Goal: Task Accomplishment & Management: Use online tool/utility

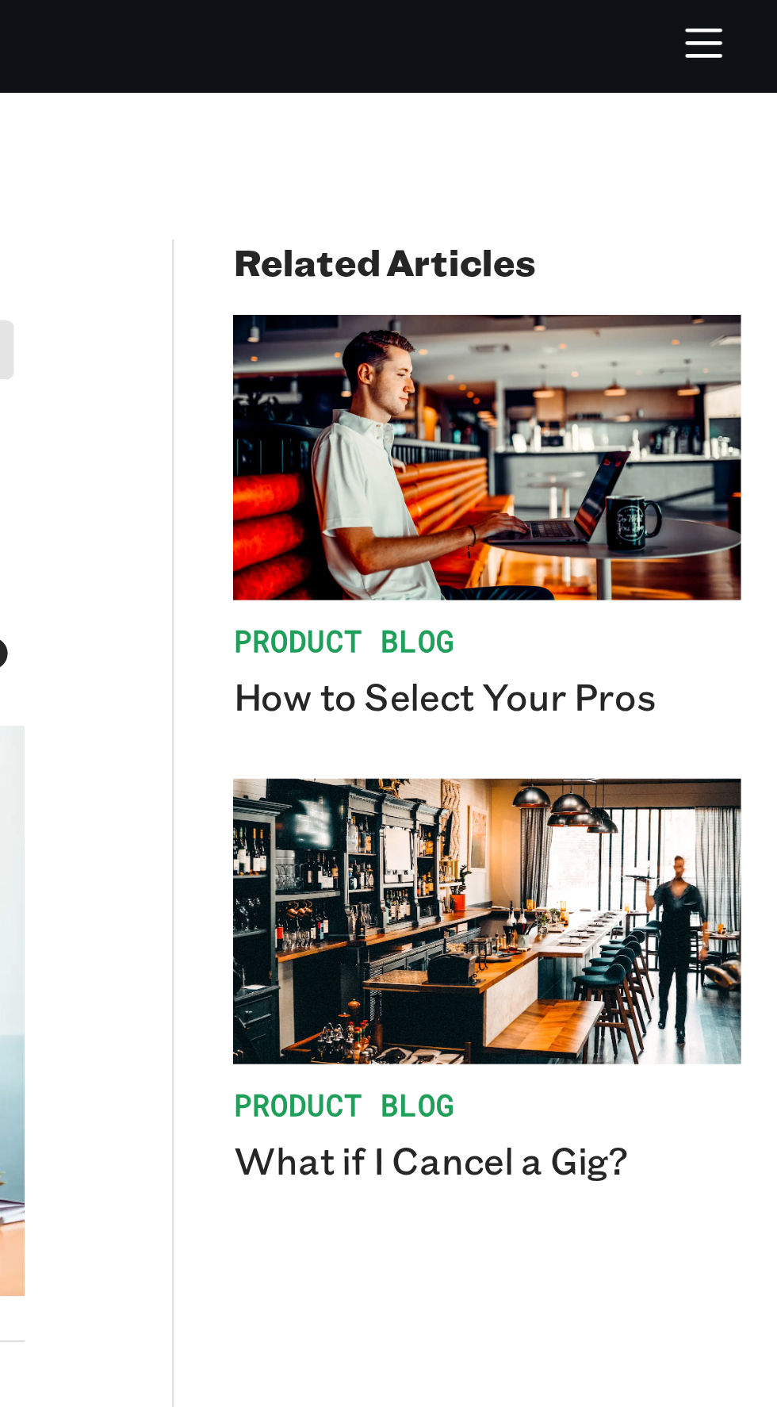
click at [757, 24] on button "button" at bounding box center [745, 20] width 31 height 31
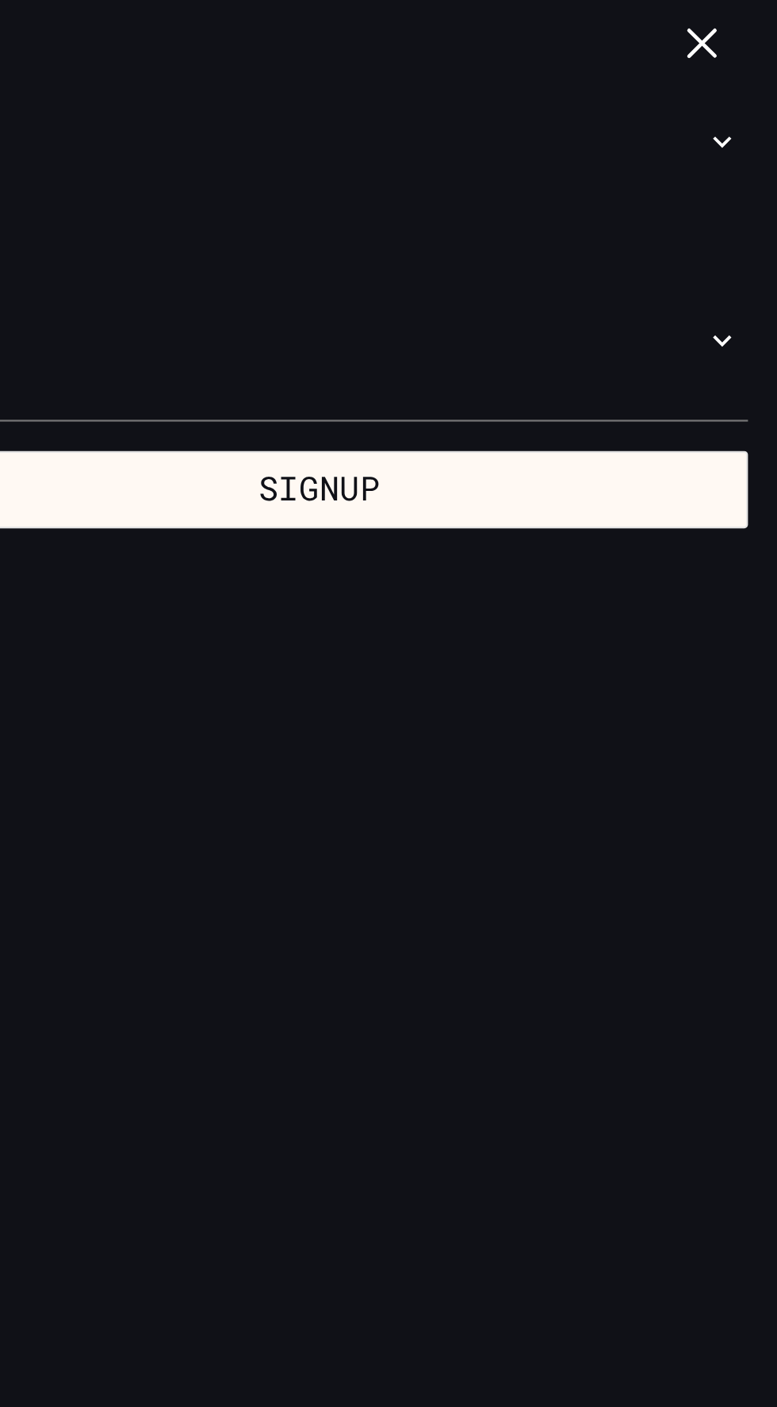
click at [745, 23] on icon "button" at bounding box center [746, 20] width 18 height 18
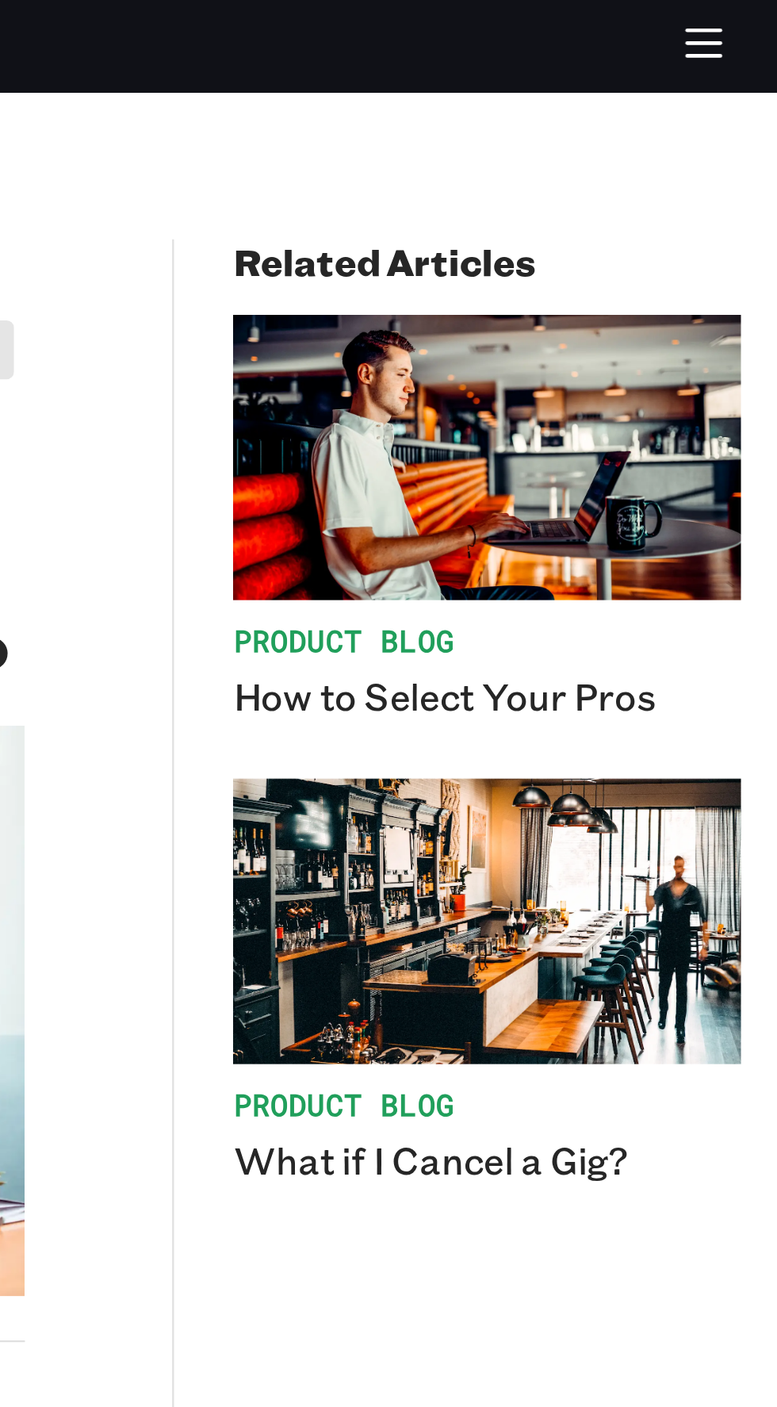
click at [749, 25] on icon "button" at bounding box center [746, 20] width 18 height 18
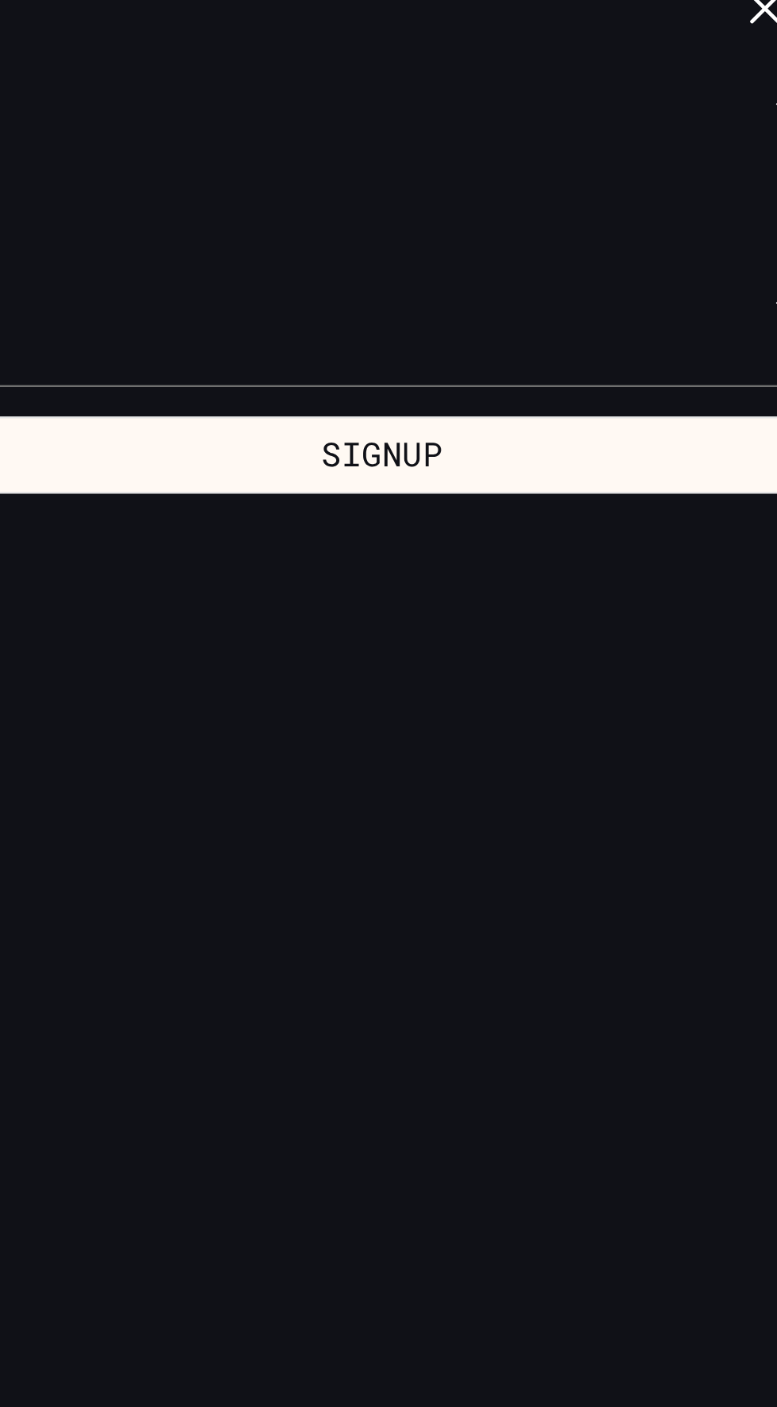
click at [645, 222] on button "Signup" at bounding box center [580, 210] width 370 height 33
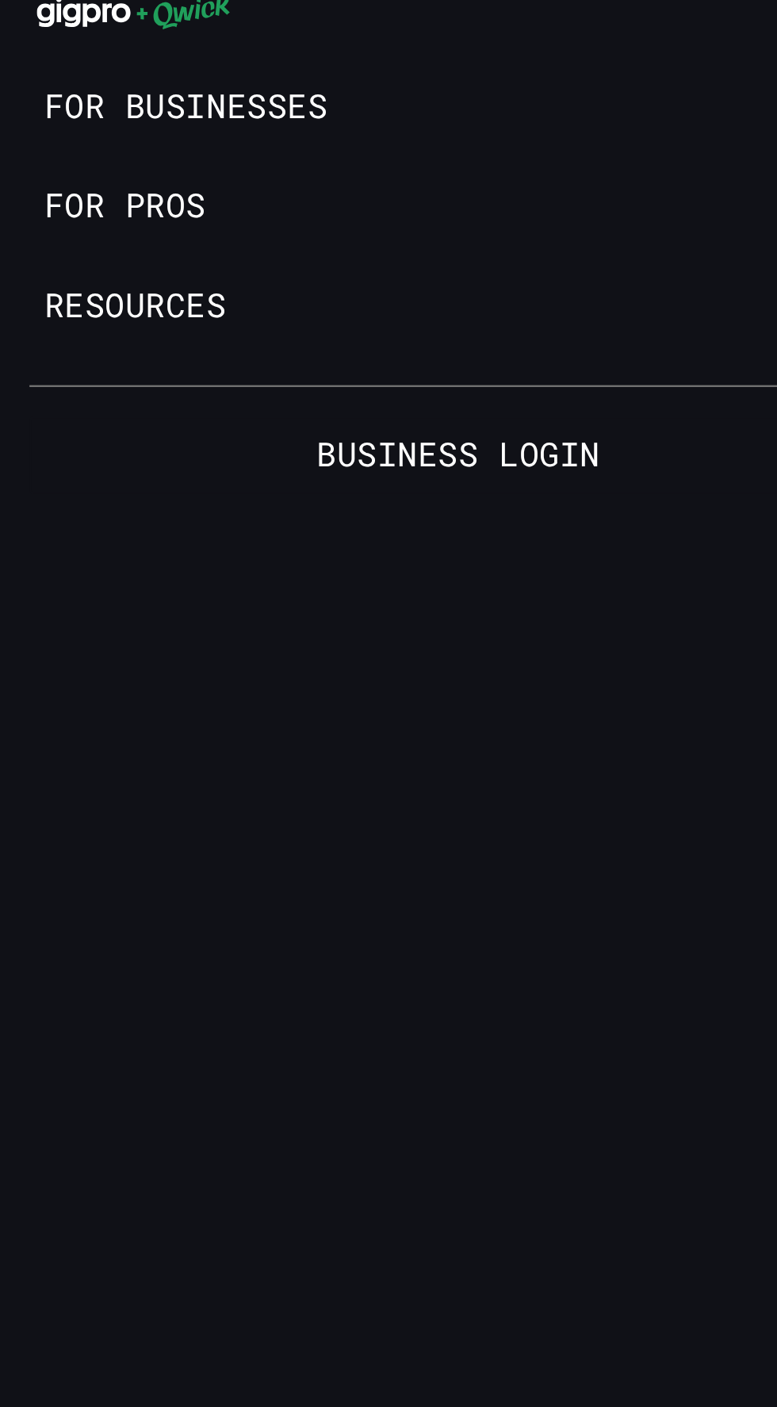
click at [226, 217] on div at bounding box center [388, 703] width 777 height 1407
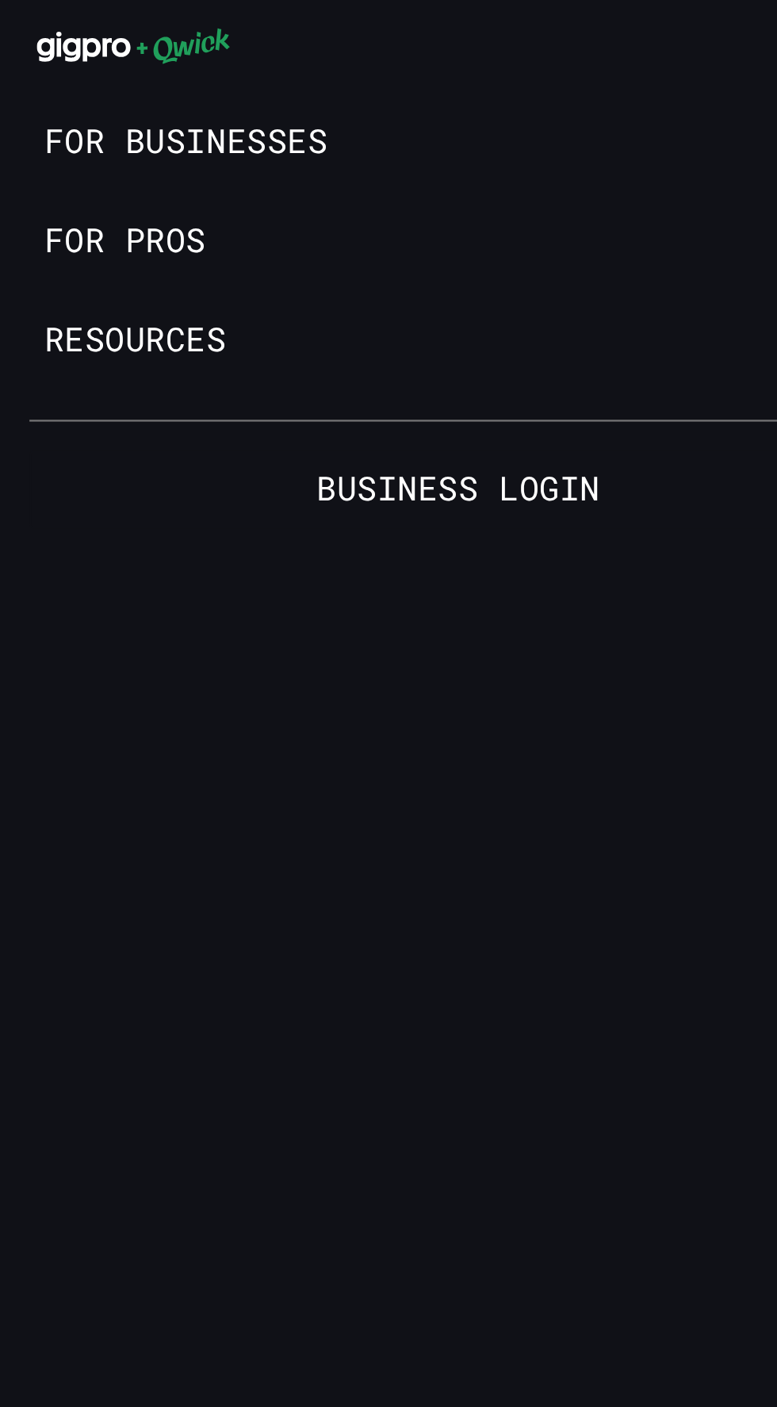
click at [76, 106] on link "For Pros" at bounding box center [388, 103] width 777 height 43
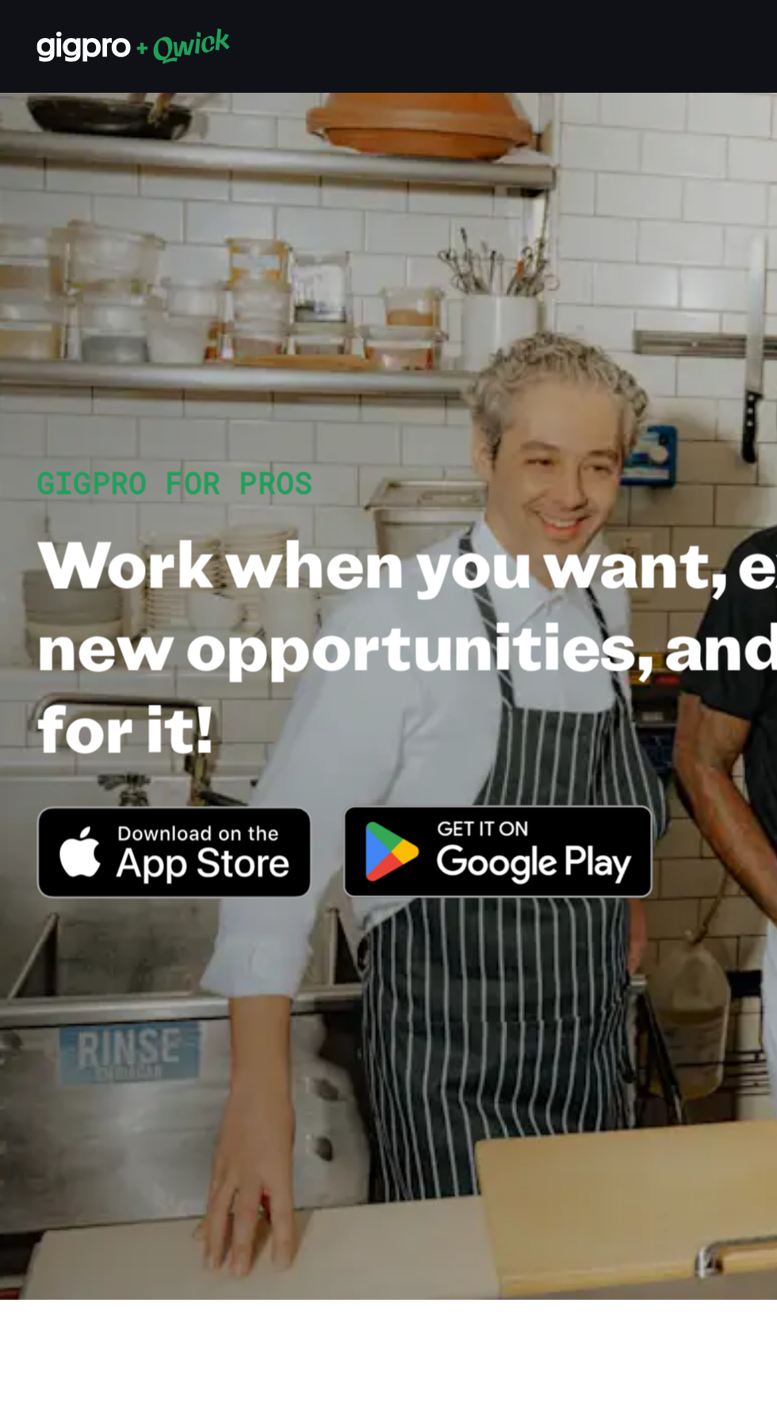
click at [318, 408] on section "GIGPRO FOR PROS Work when you want, explore new opportunities, and get paid for…" at bounding box center [388, 300] width 777 height 520
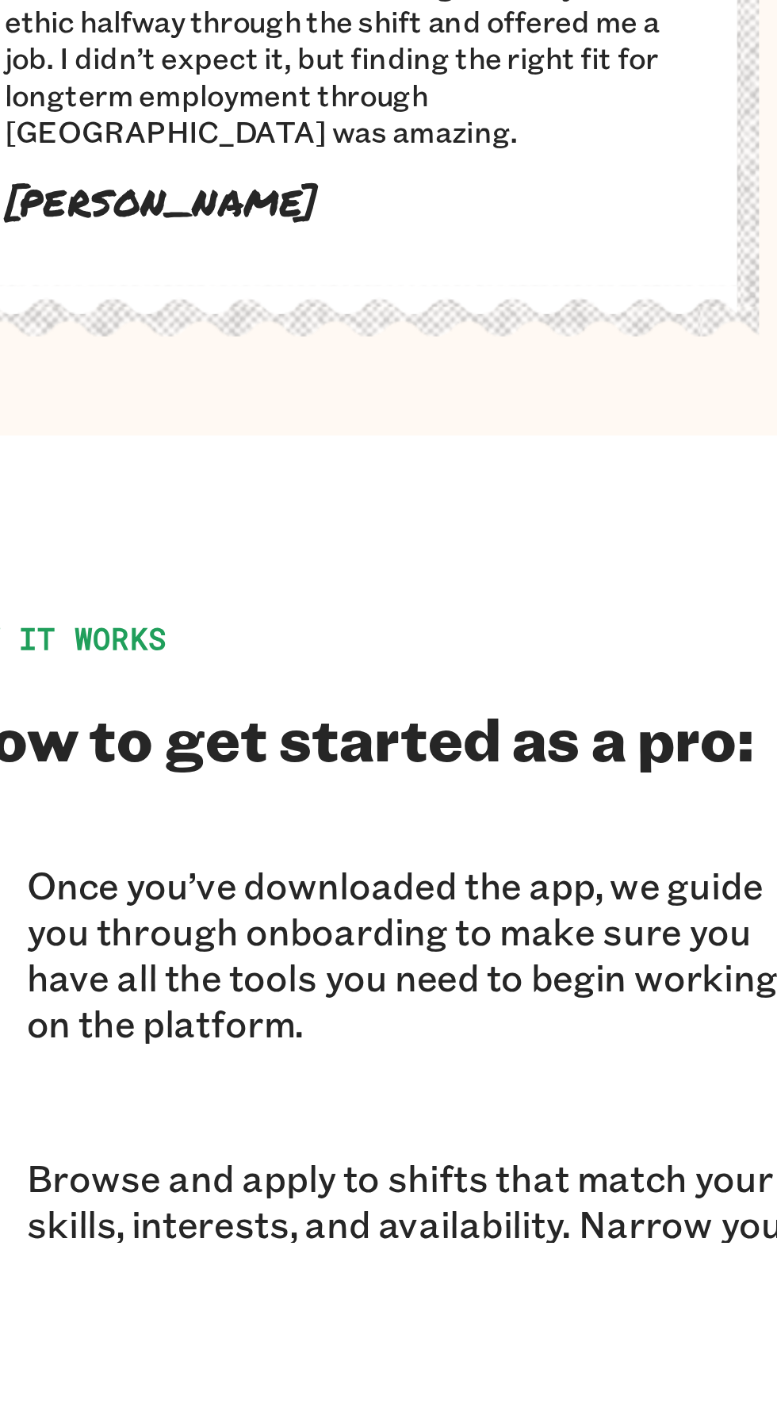
click at [317, 1065] on section "HOW IT WORKS How to get started as a pro: Once you’ve downloaded the app, we gu…" at bounding box center [388, 1414] width 777 height 711
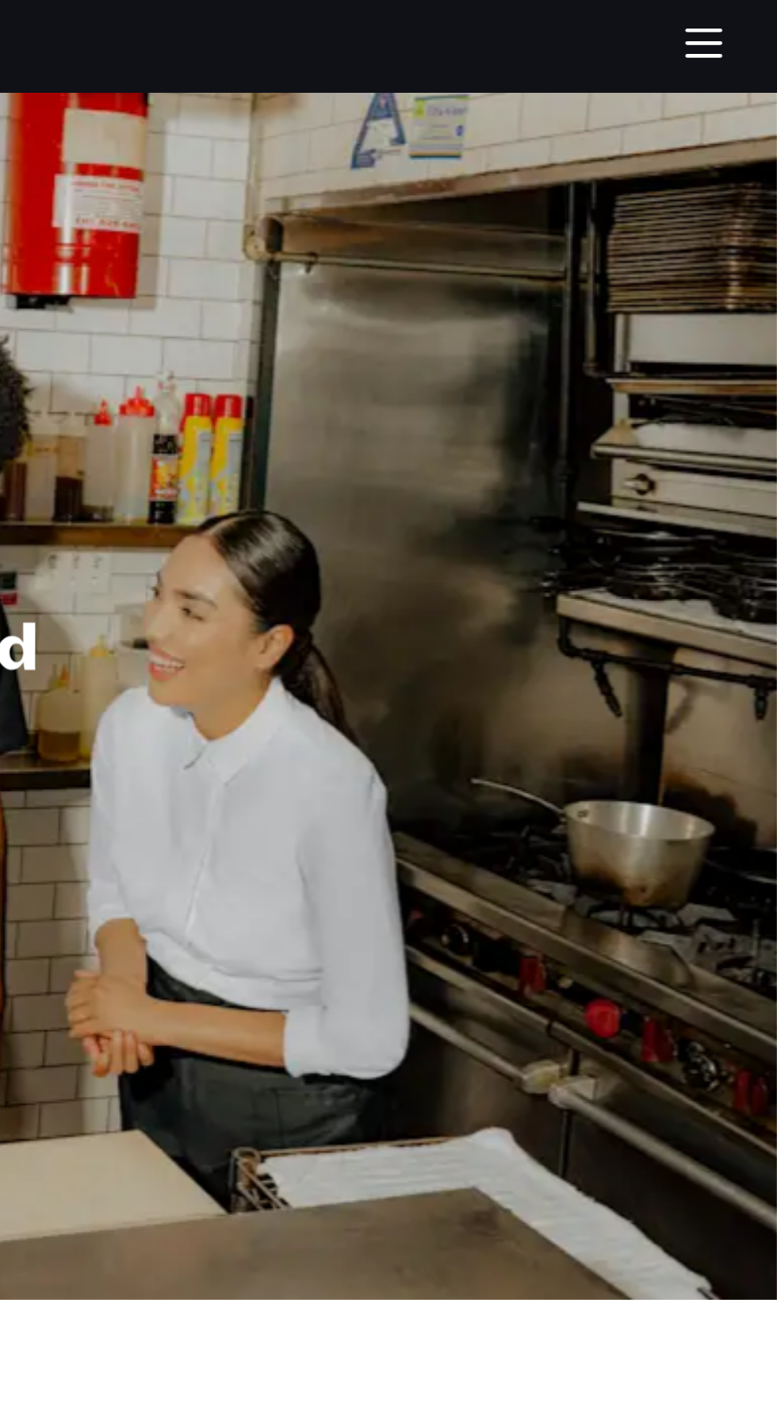
click at [741, 18] on icon "button" at bounding box center [745, 18] width 14 height 0
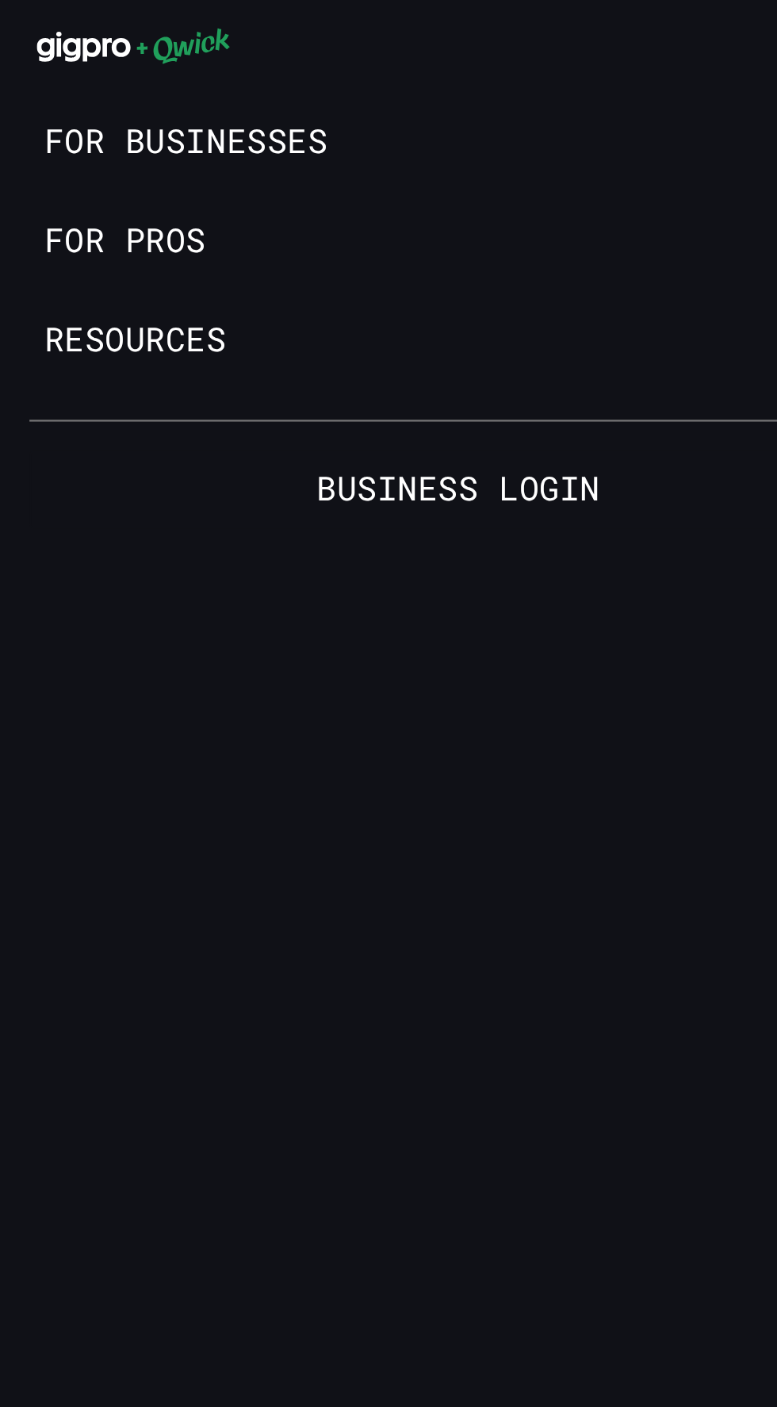
click at [145, 215] on link "Business Login" at bounding box center [198, 210] width 370 height 33
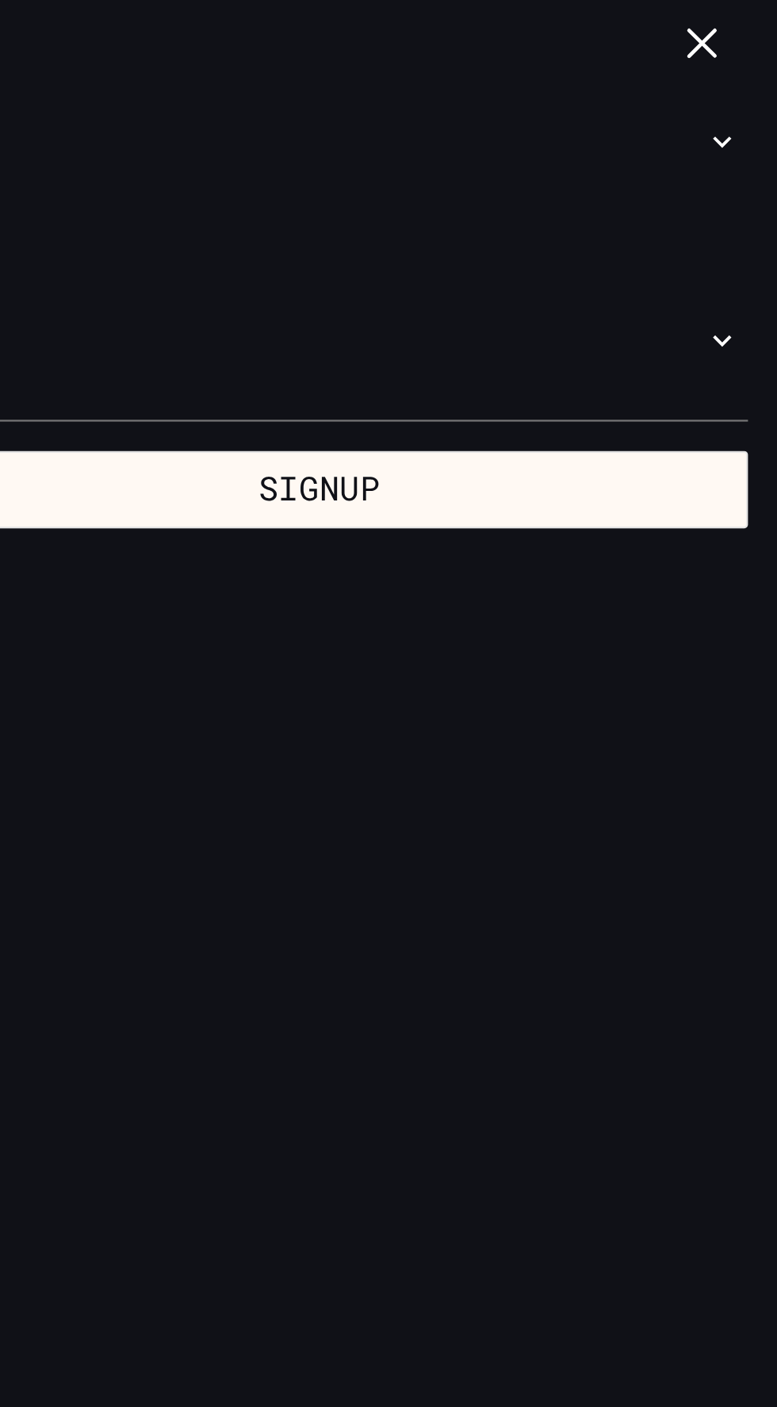
click at [619, 204] on button "Signup" at bounding box center [580, 210] width 370 height 33
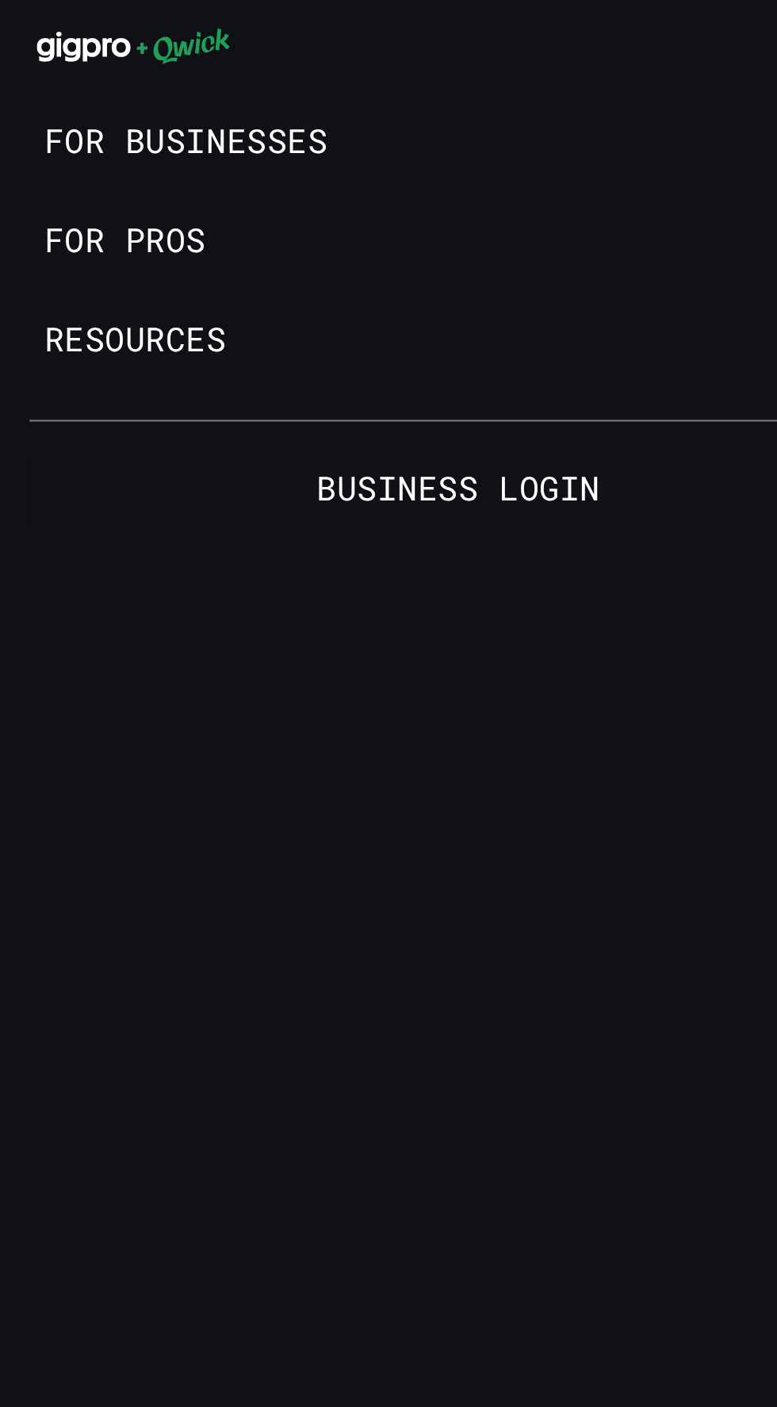
click at [76, 105] on div at bounding box center [388, 703] width 777 height 1407
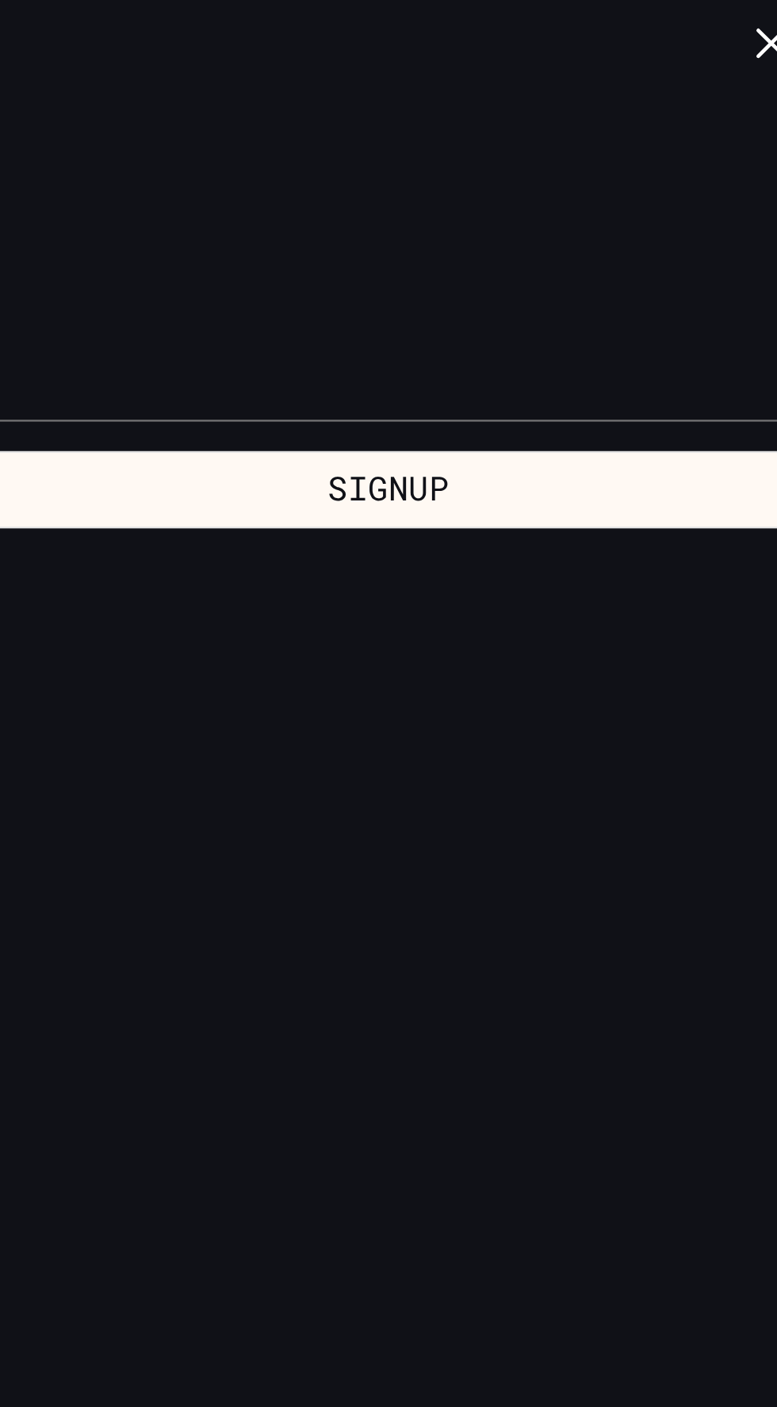
click at [646, 216] on button "Signup" at bounding box center [580, 210] width 370 height 33
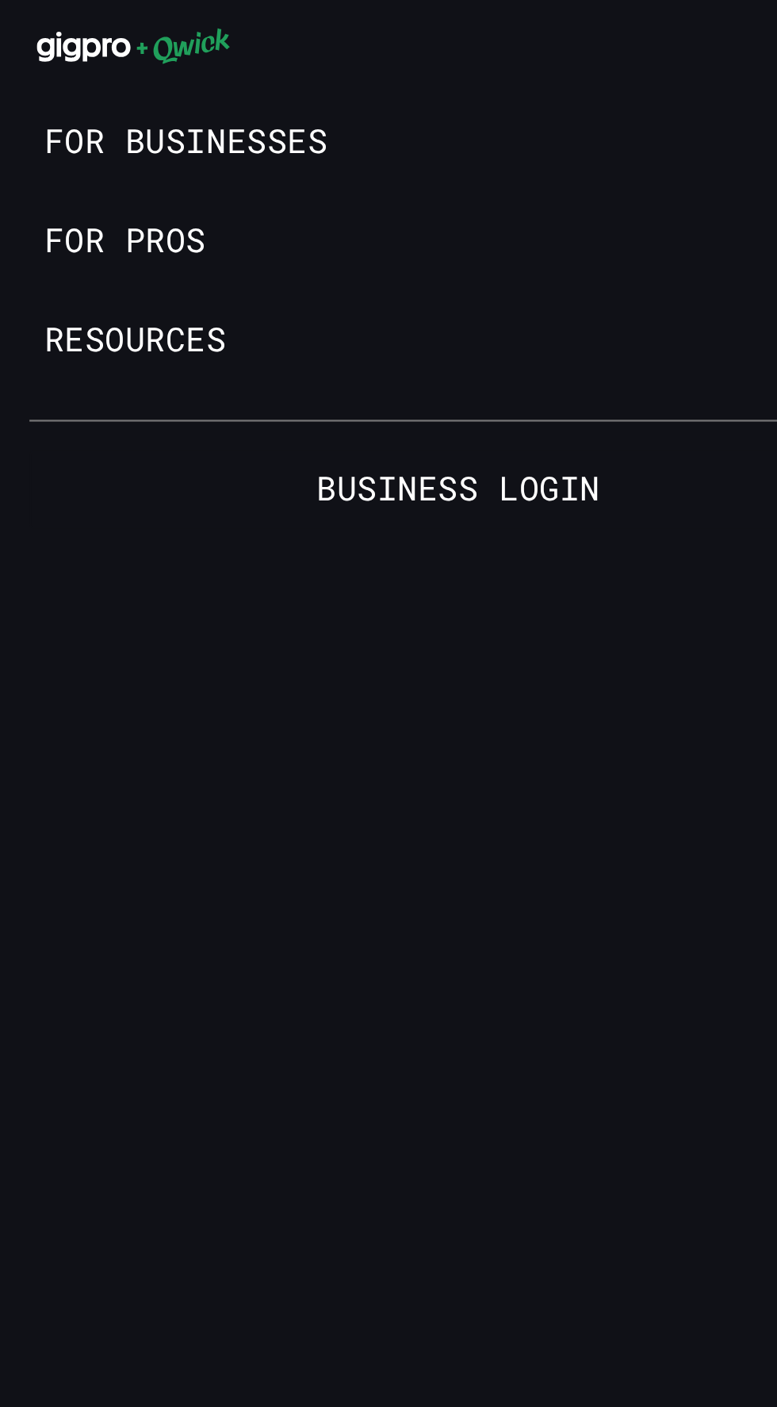
click at [50, 104] on div at bounding box center [388, 703] width 777 height 1407
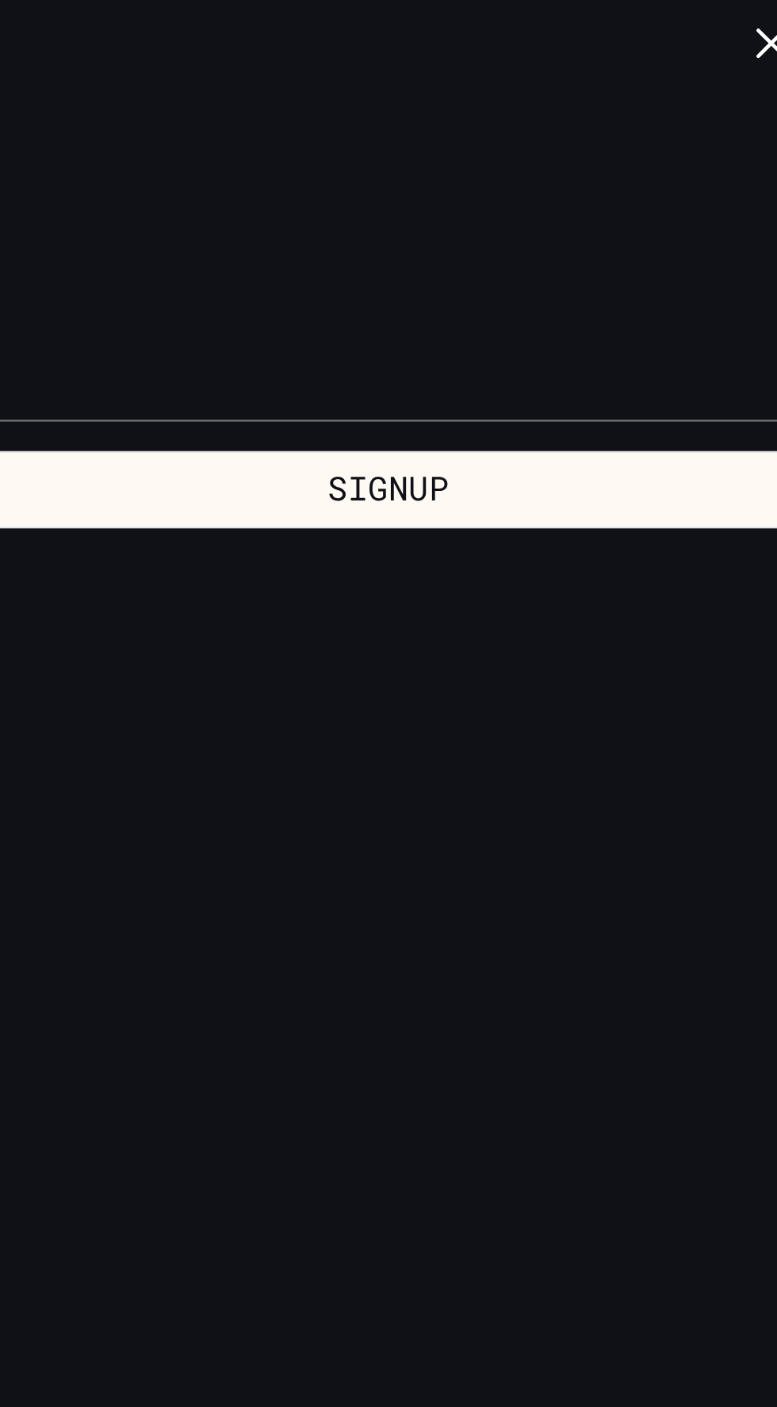
click at [732, 17] on button "button" at bounding box center [745, 20] width 31 height 31
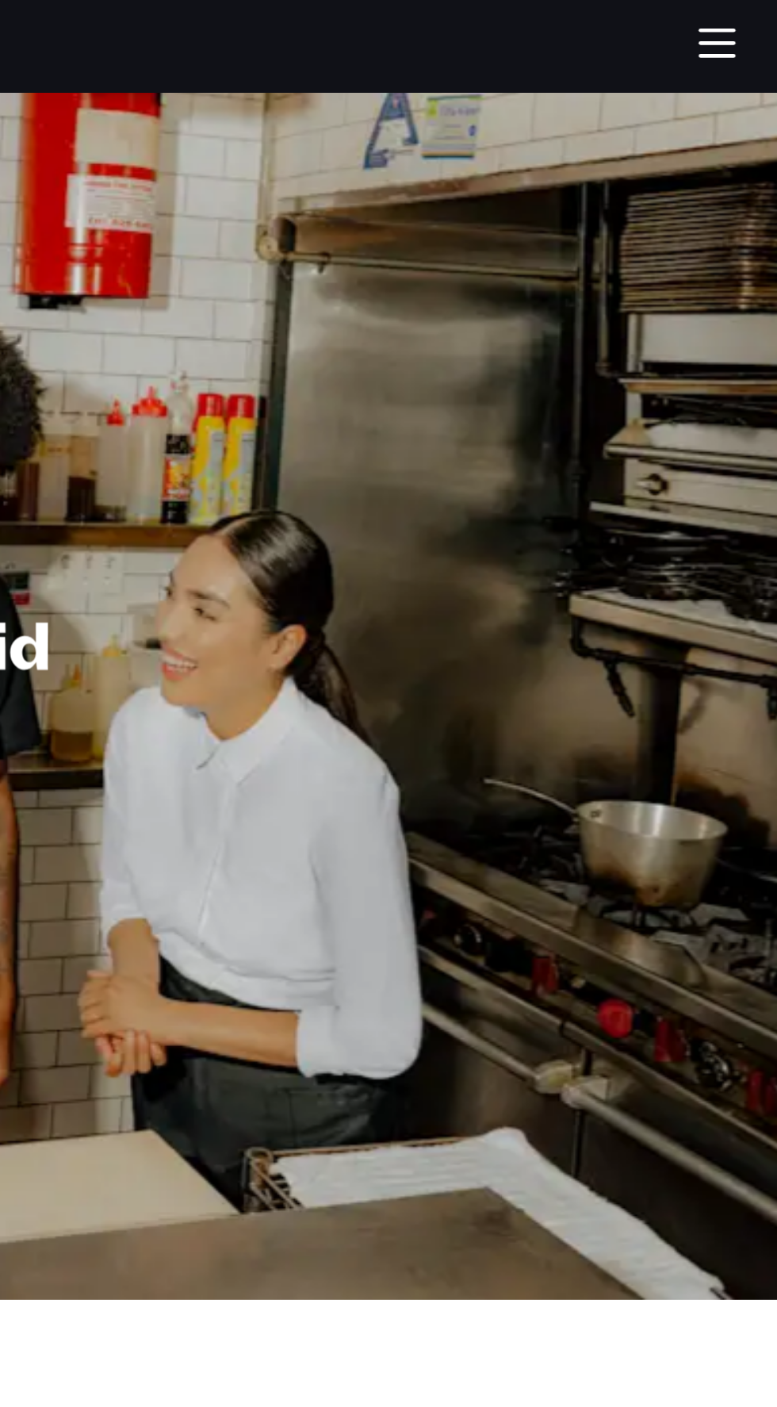
click at [740, 31] on button "button" at bounding box center [745, 20] width 31 height 31
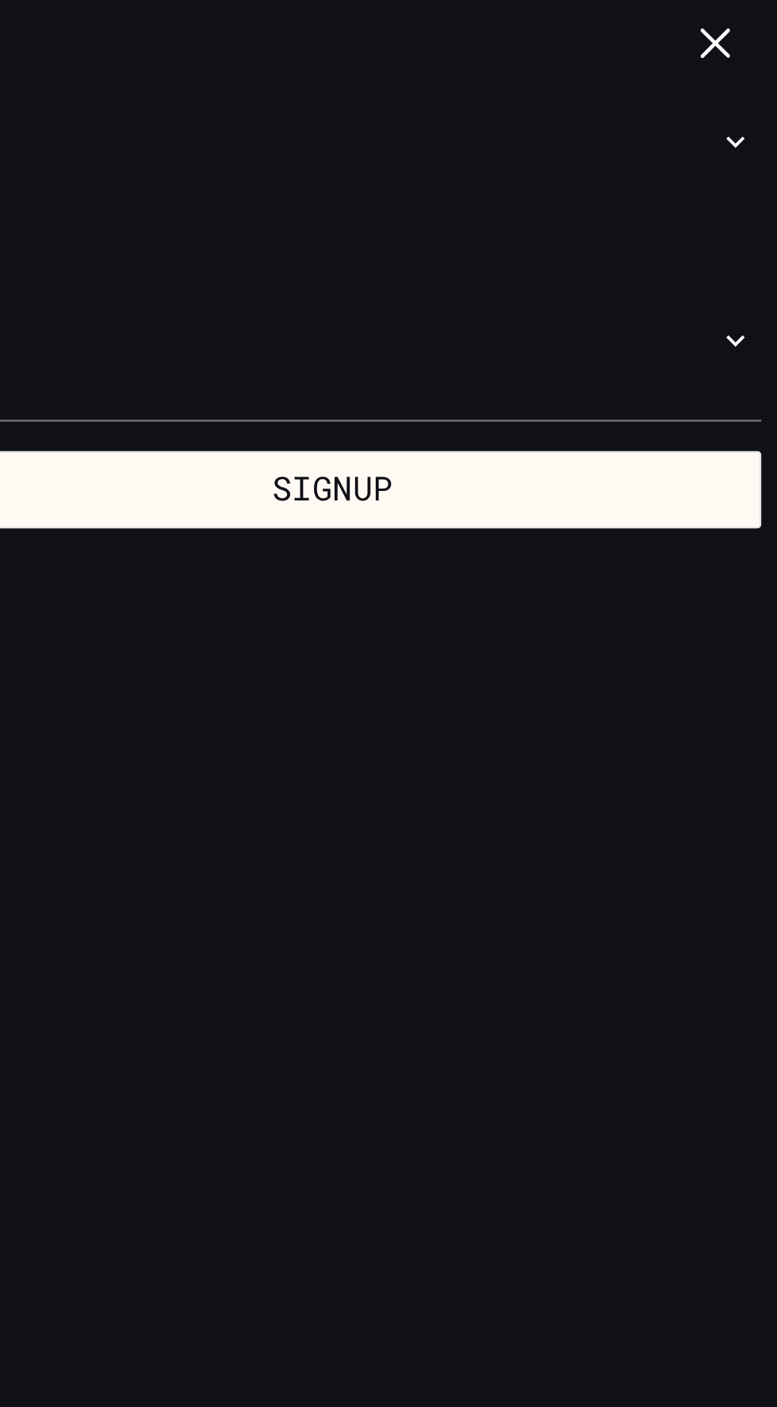
click at [743, 146] on button "Resources" at bounding box center [388, 146] width 777 height 43
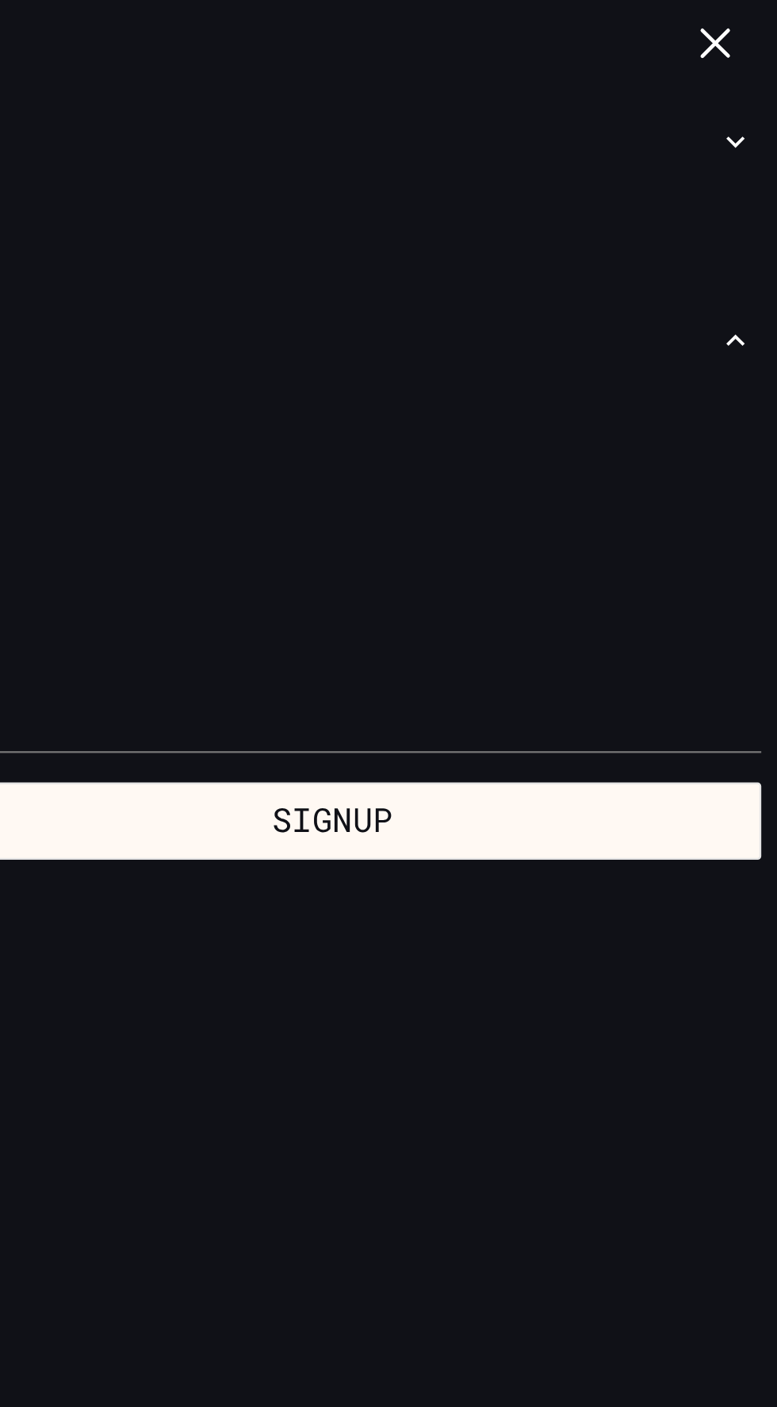
click at [747, 69] on button "For Businesses" at bounding box center [388, 61] width 777 height 43
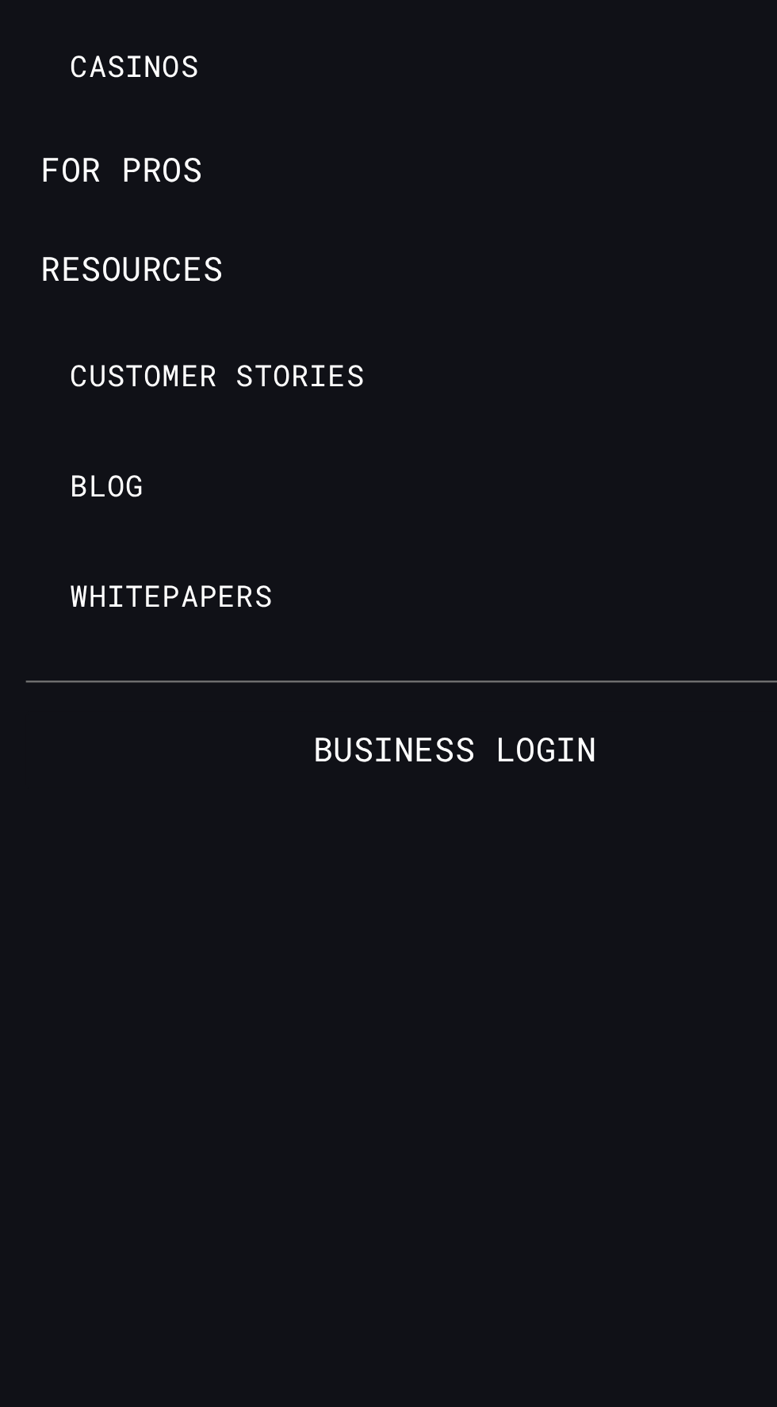
click at [63, 768] on button "Resources" at bounding box center [388, 765] width 777 height 43
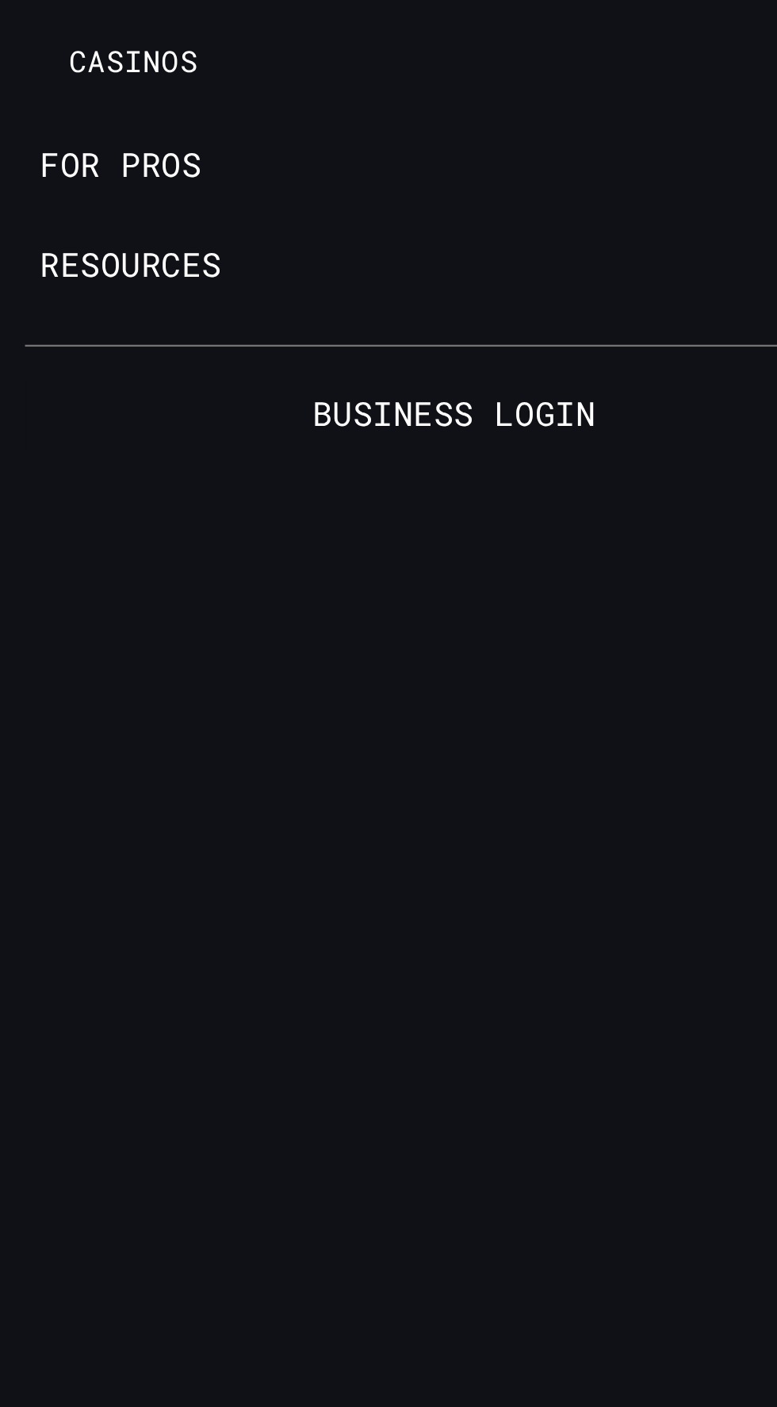
click at [71, 722] on link "For Pros" at bounding box center [388, 722] width 777 height 43
click at [66, 717] on link "For Pros" at bounding box center [388, 722] width 777 height 43
click at [61, 711] on link "For Pros" at bounding box center [388, 722] width 777 height 43
click at [88, 726] on link "For Pros" at bounding box center [388, 722] width 777 height 43
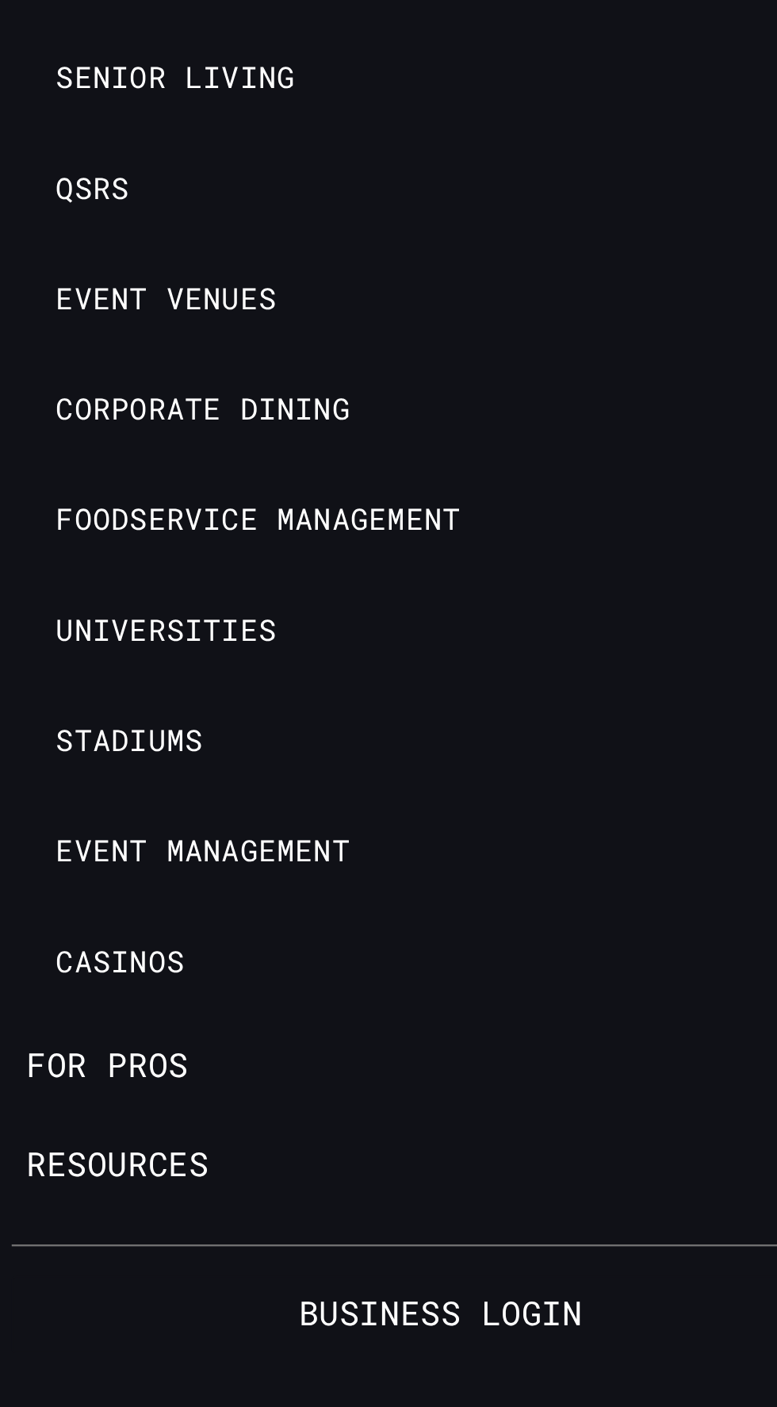
click at [87, 722] on link "For Pros" at bounding box center [388, 722] width 777 height 43
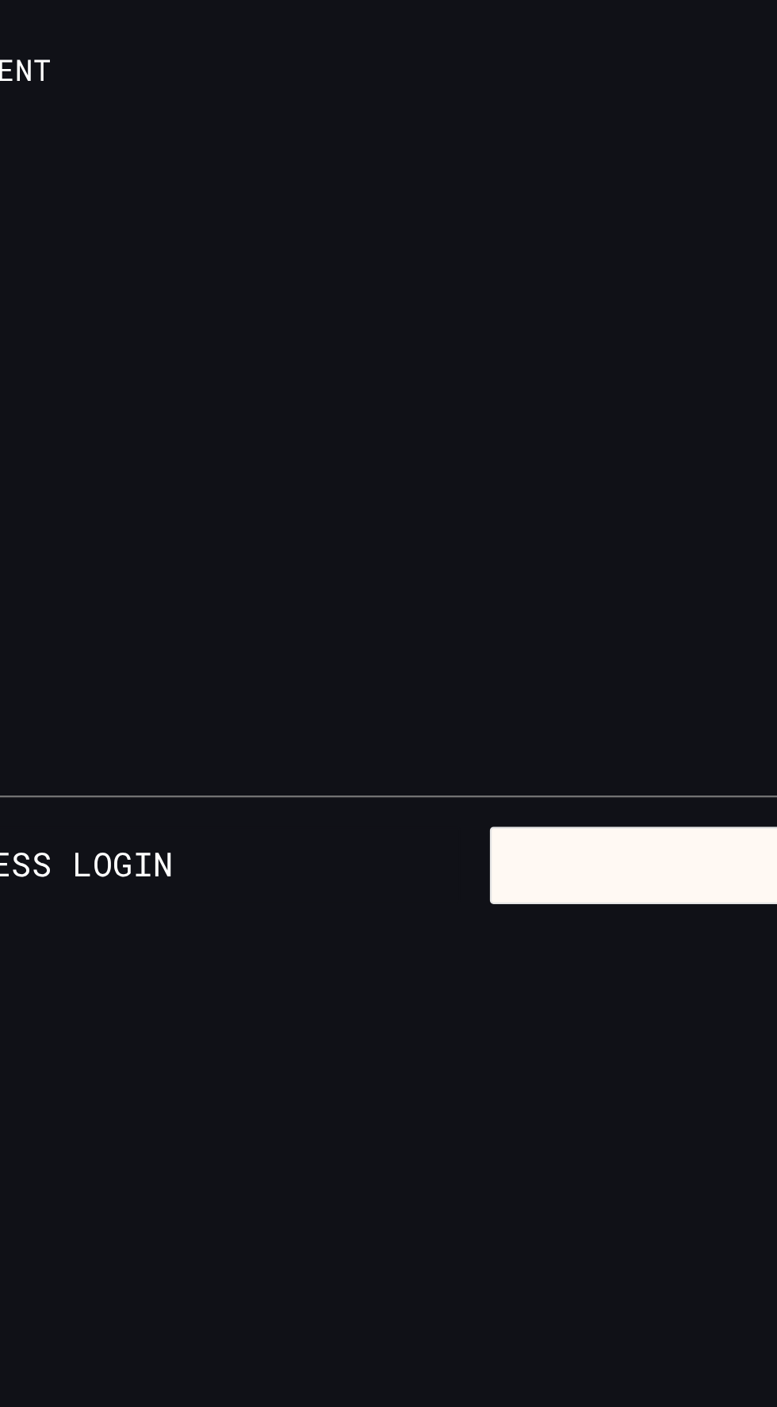
click at [473, 836] on button "Signup" at bounding box center [580, 829] width 370 height 33
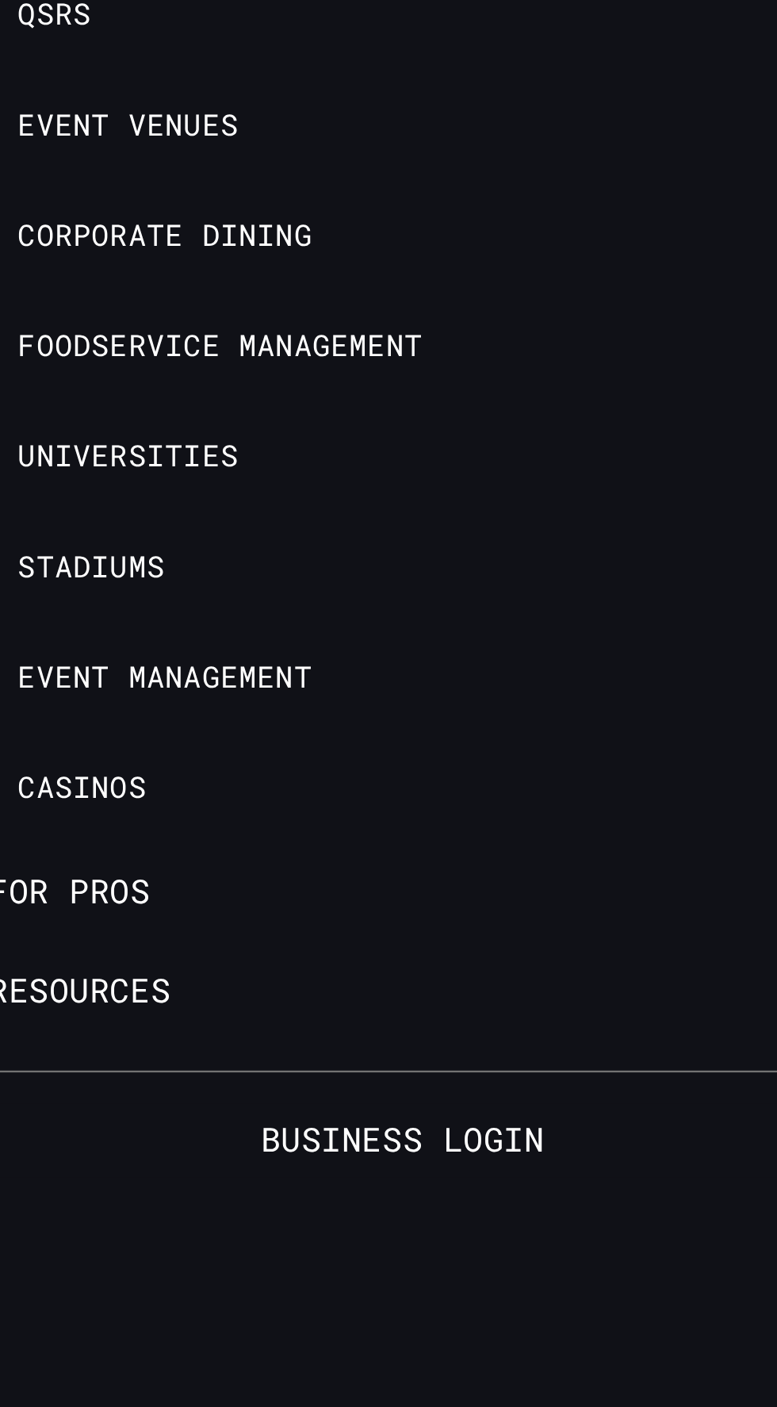
click at [52, 723] on div at bounding box center [388, 703] width 777 height 1407
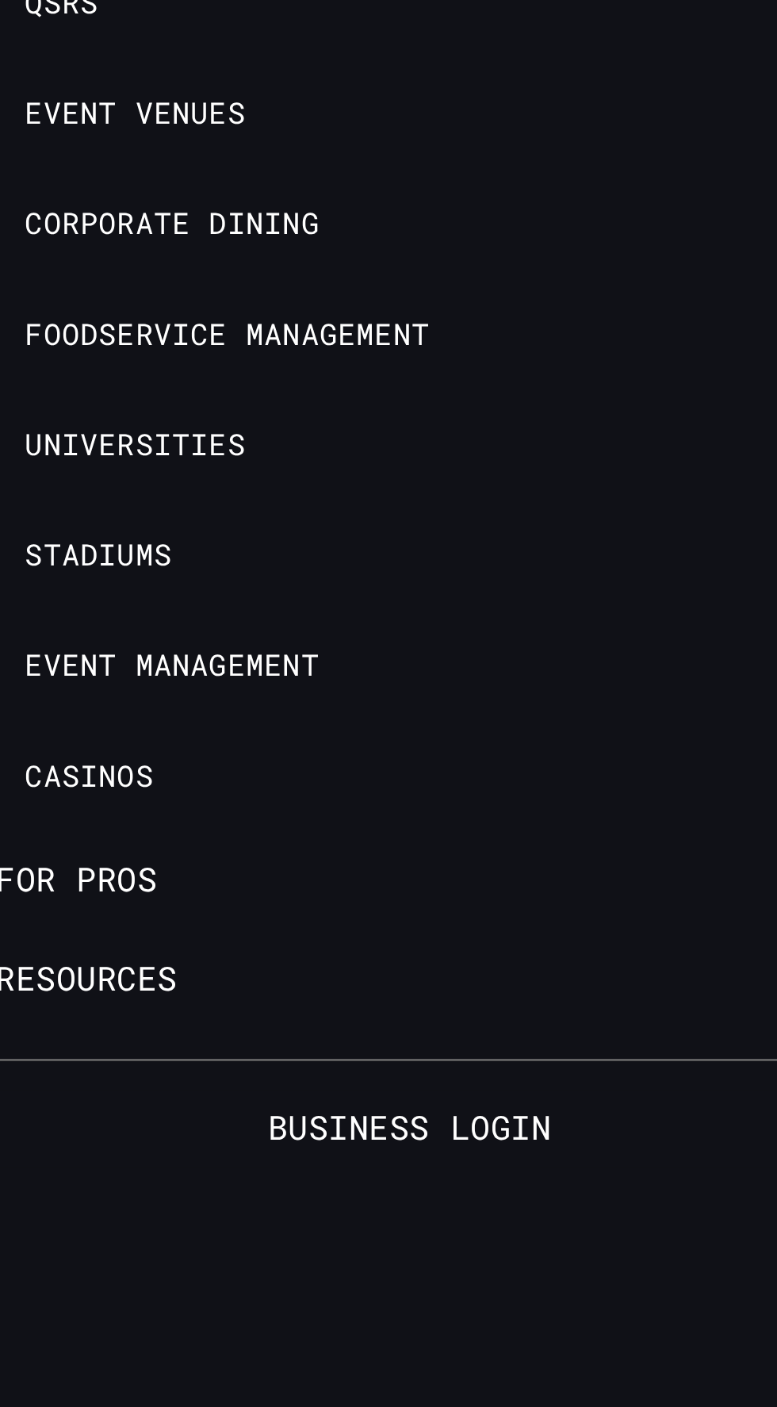
click at [79, 725] on link "For Pros" at bounding box center [388, 722] width 777 height 43
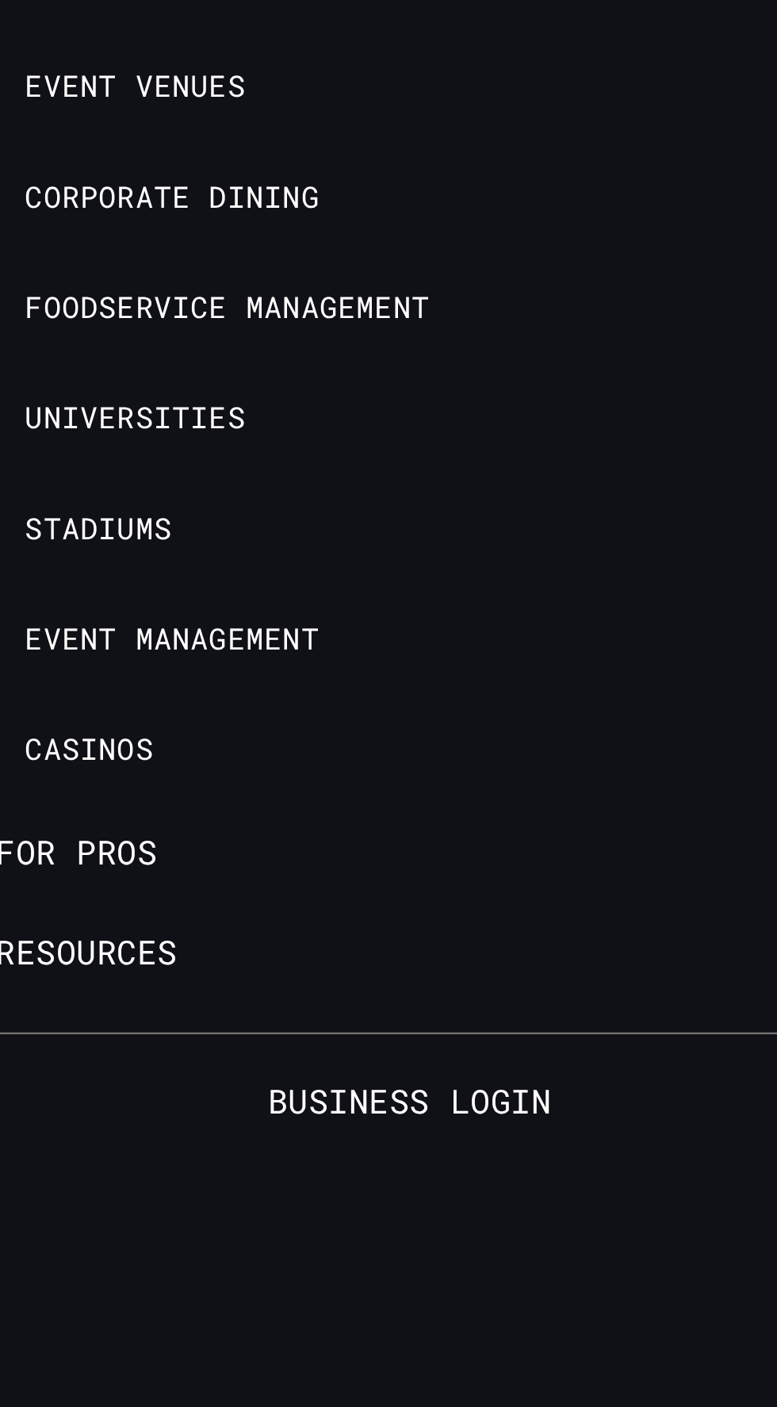
click at [87, 720] on link "For Pros" at bounding box center [388, 722] width 777 height 43
click at [79, 720] on link "For Pros" at bounding box center [388, 722] width 777 height 43
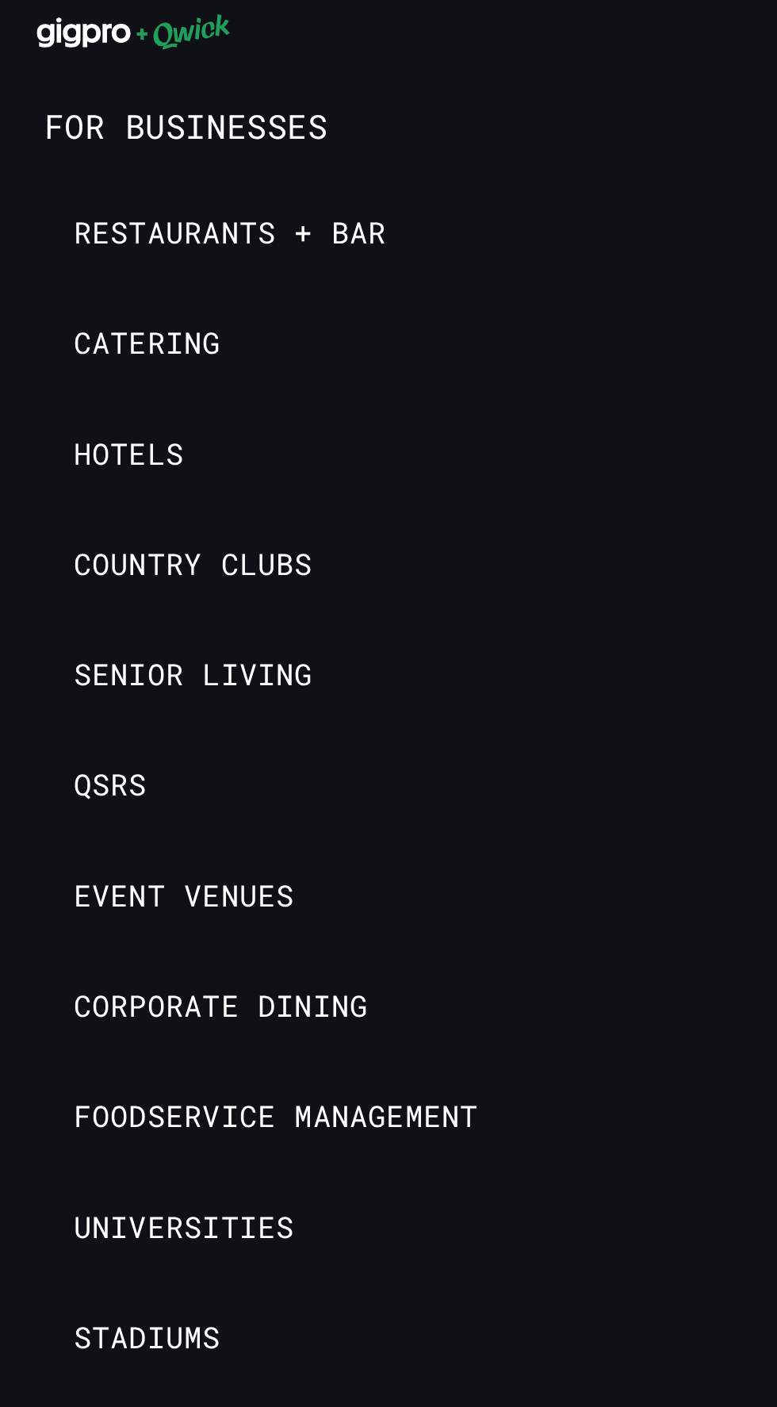
click at [44, 19] on icon at bounding box center [36, 19] width 40 height 13
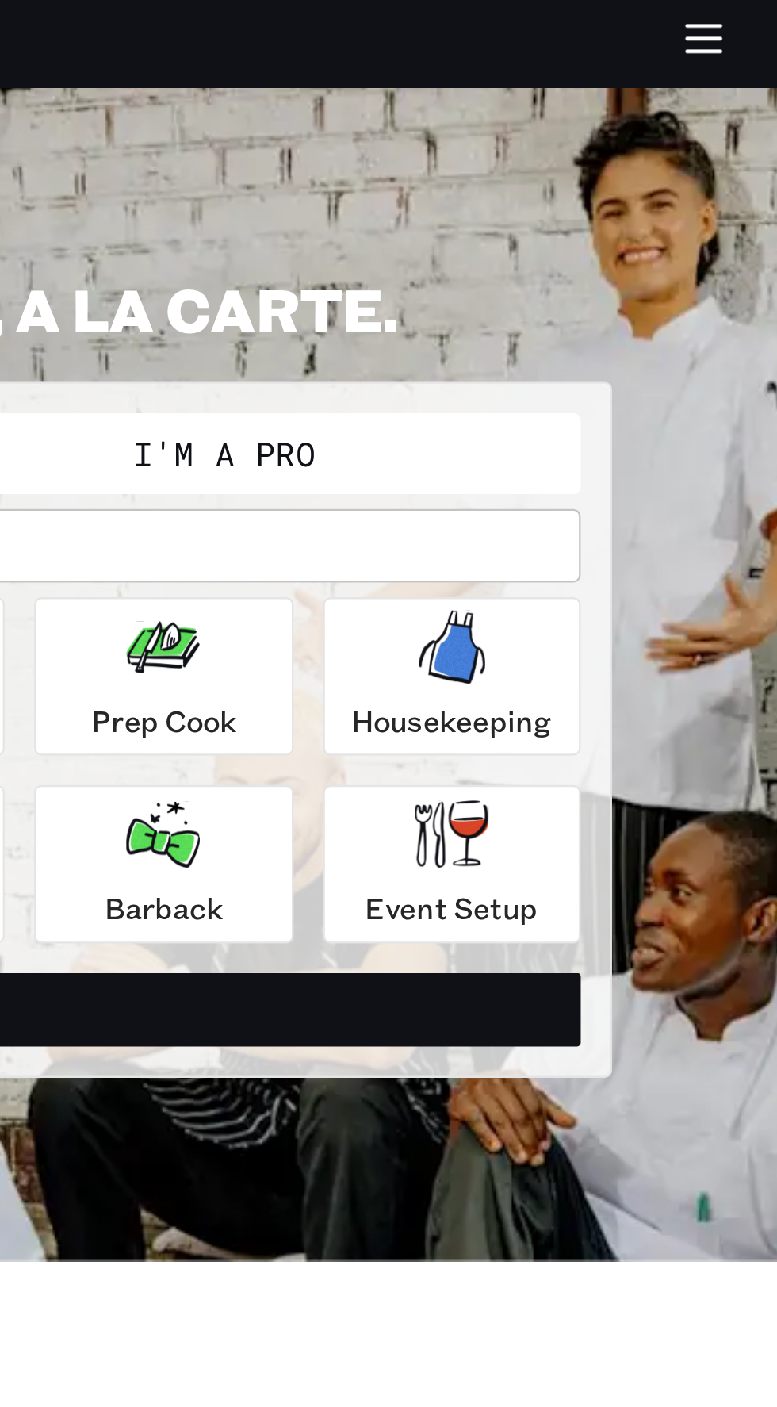
click at [634, 376] on icon "button" at bounding box center [637, 362] width 32 height 32
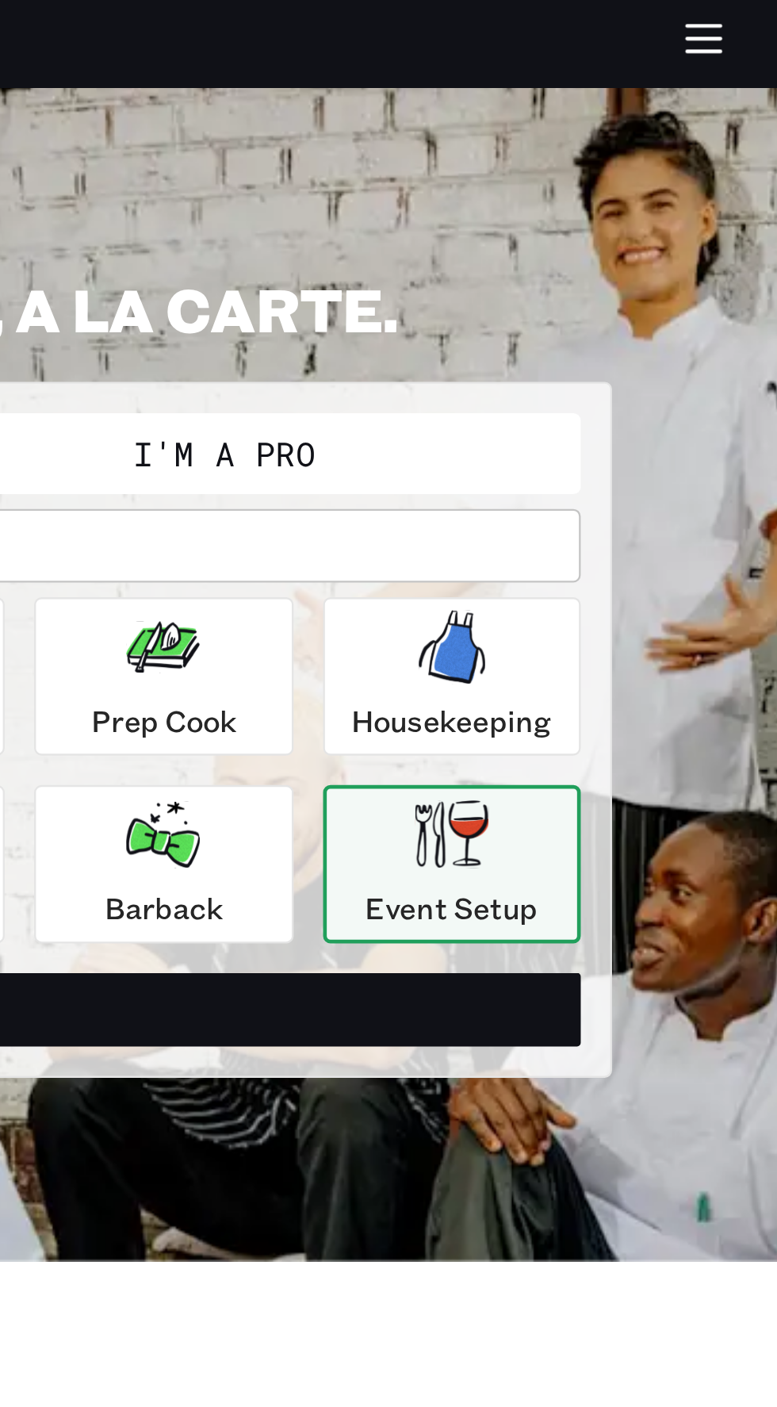
click at [603, 208] on button "I'm a Pro" at bounding box center [539, 197] width 301 height 29
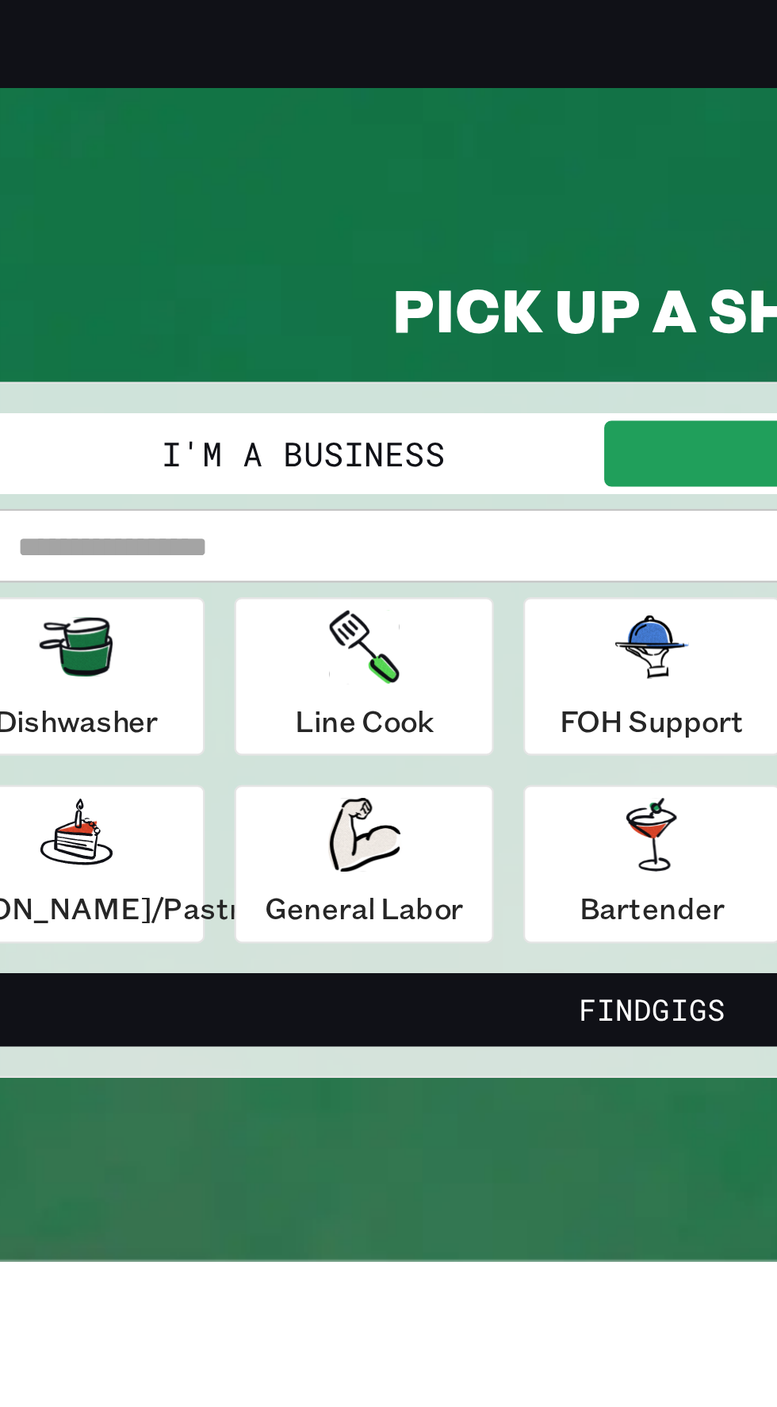
click at [276, 232] on input "text" at bounding box center [403, 237] width 577 height 32
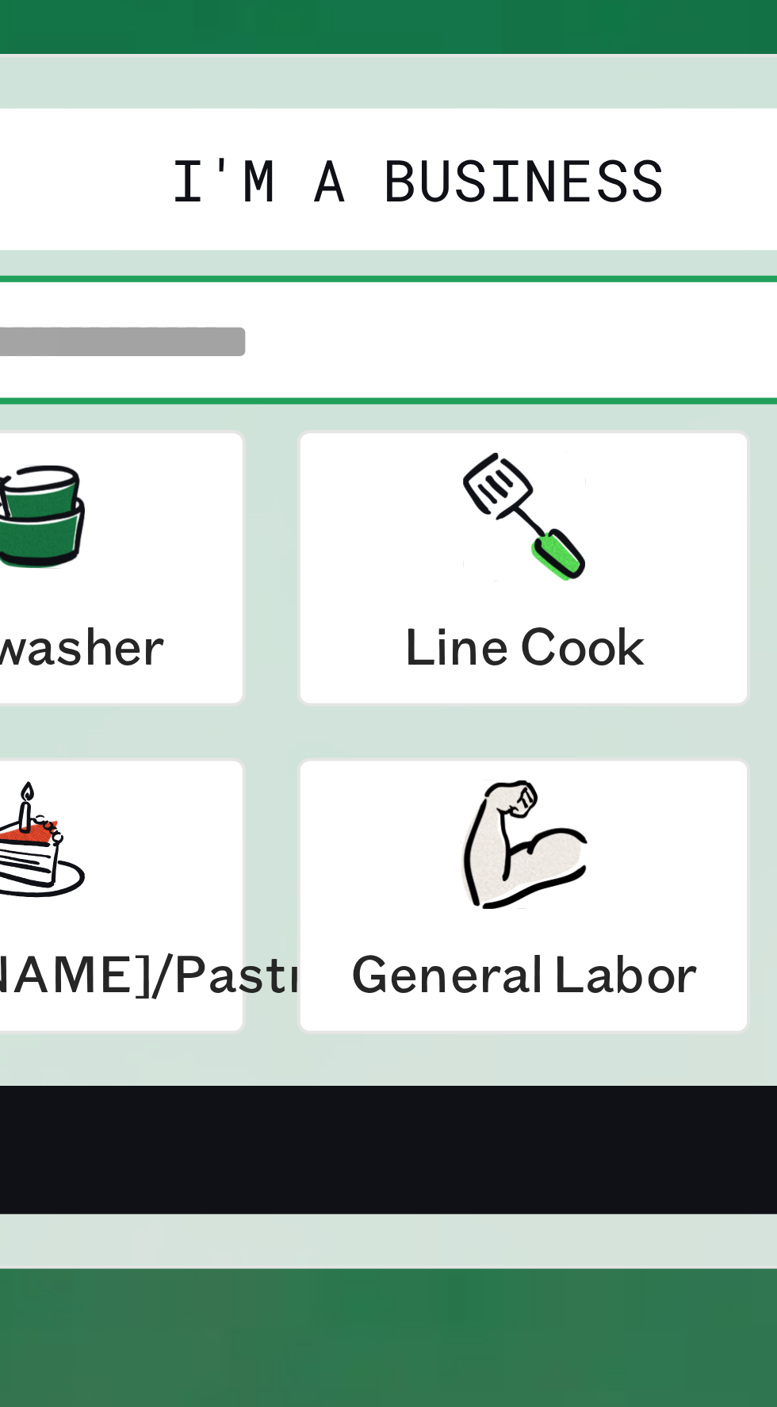
type input "*****"
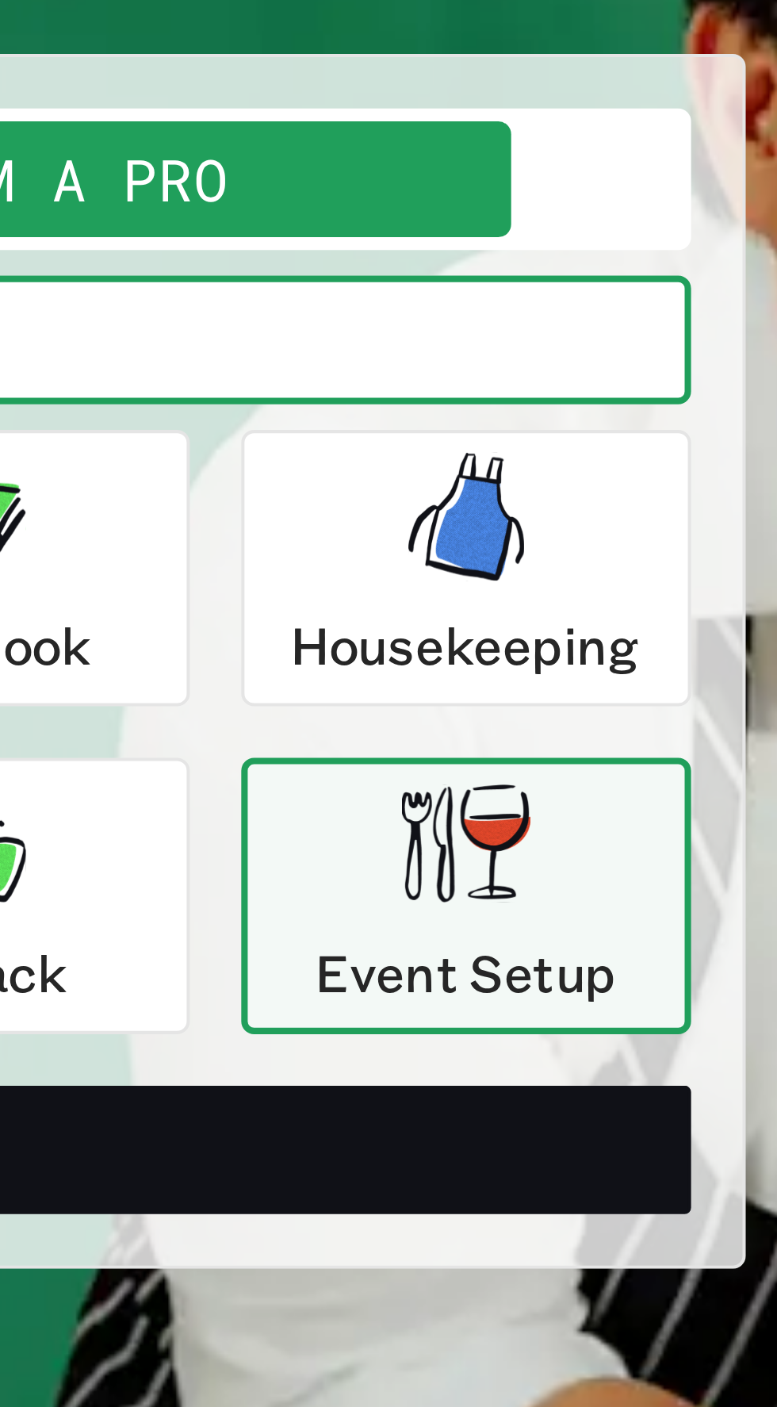
click at [642, 373] on div "Event Setup" at bounding box center [637, 374] width 75 height 57
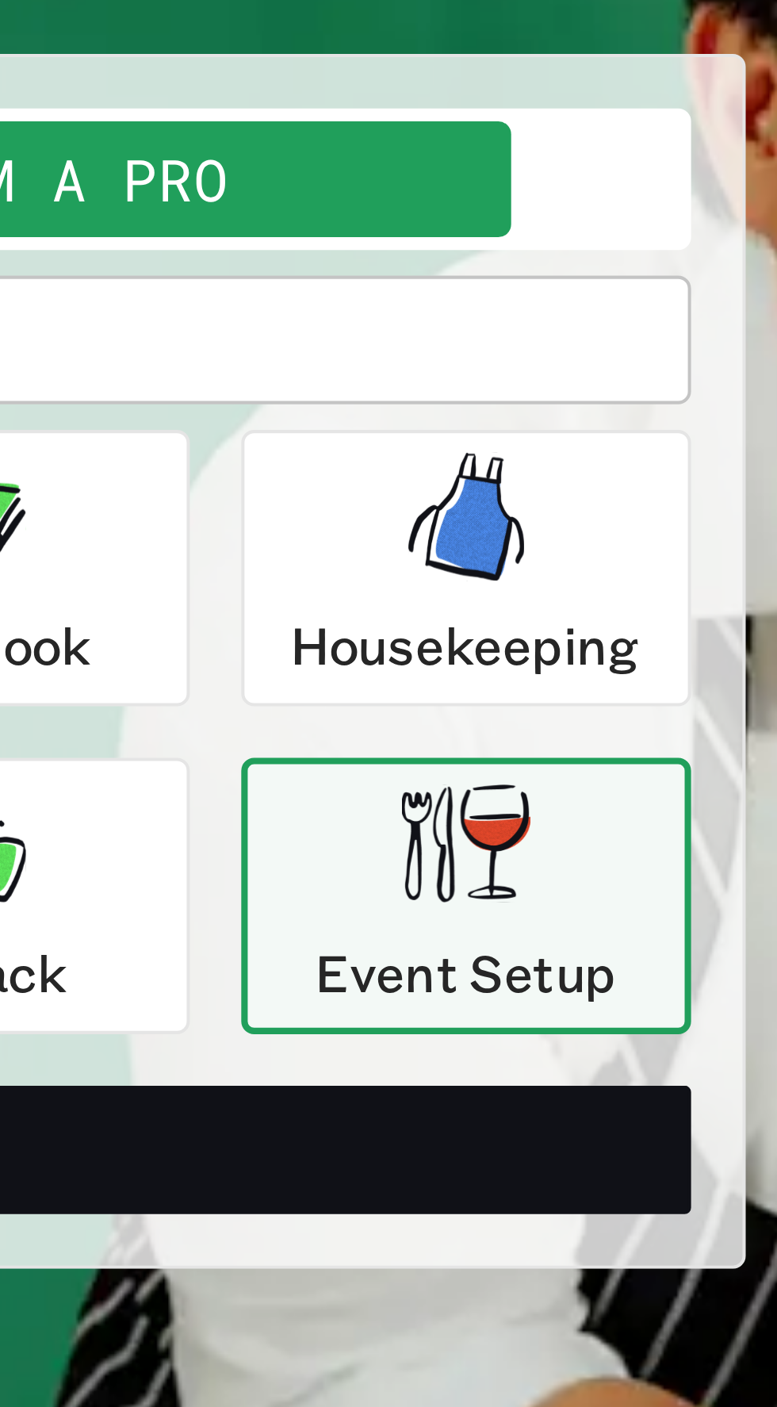
click at [636, 367] on div "Event Setup" at bounding box center [637, 374] width 75 height 57
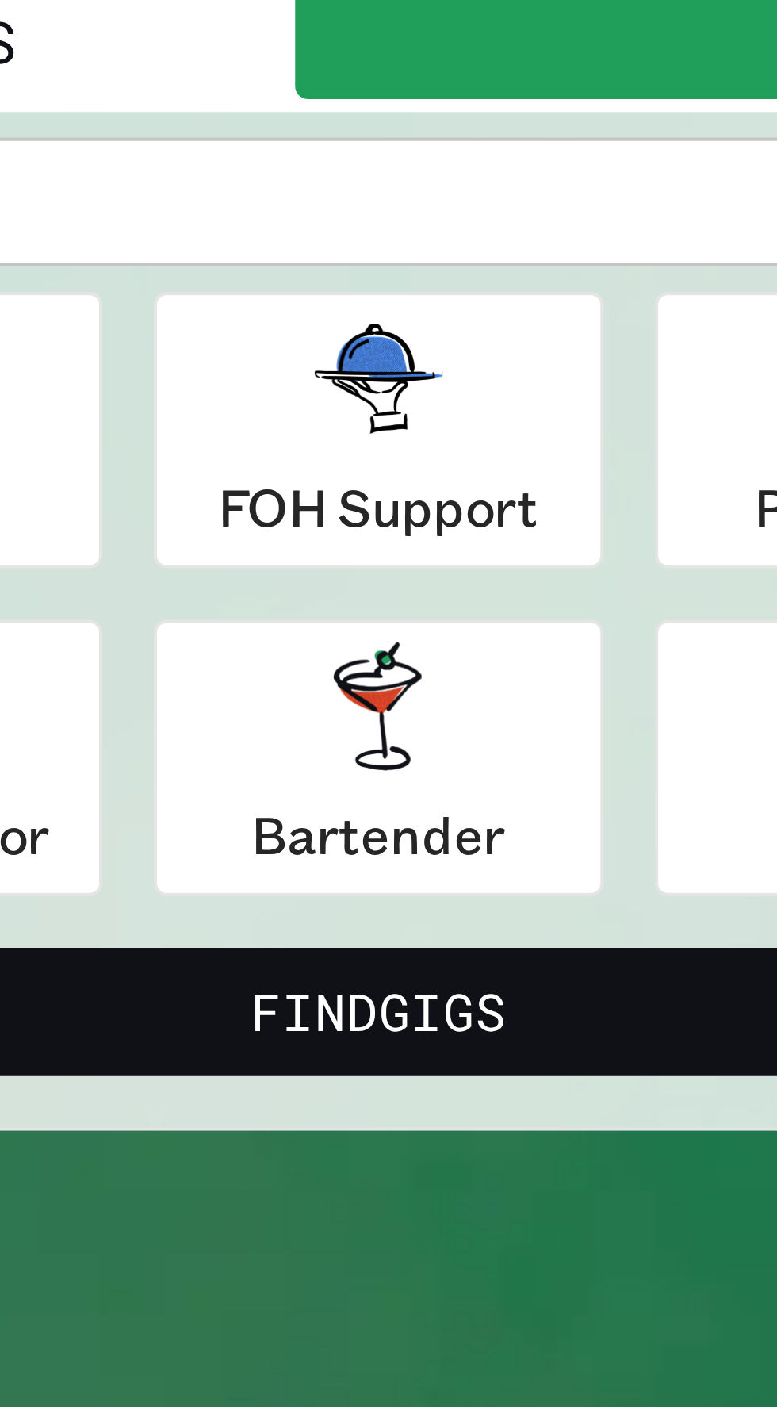
click at [404, 444] on button "Find Gigs" at bounding box center [388, 437] width 607 height 32
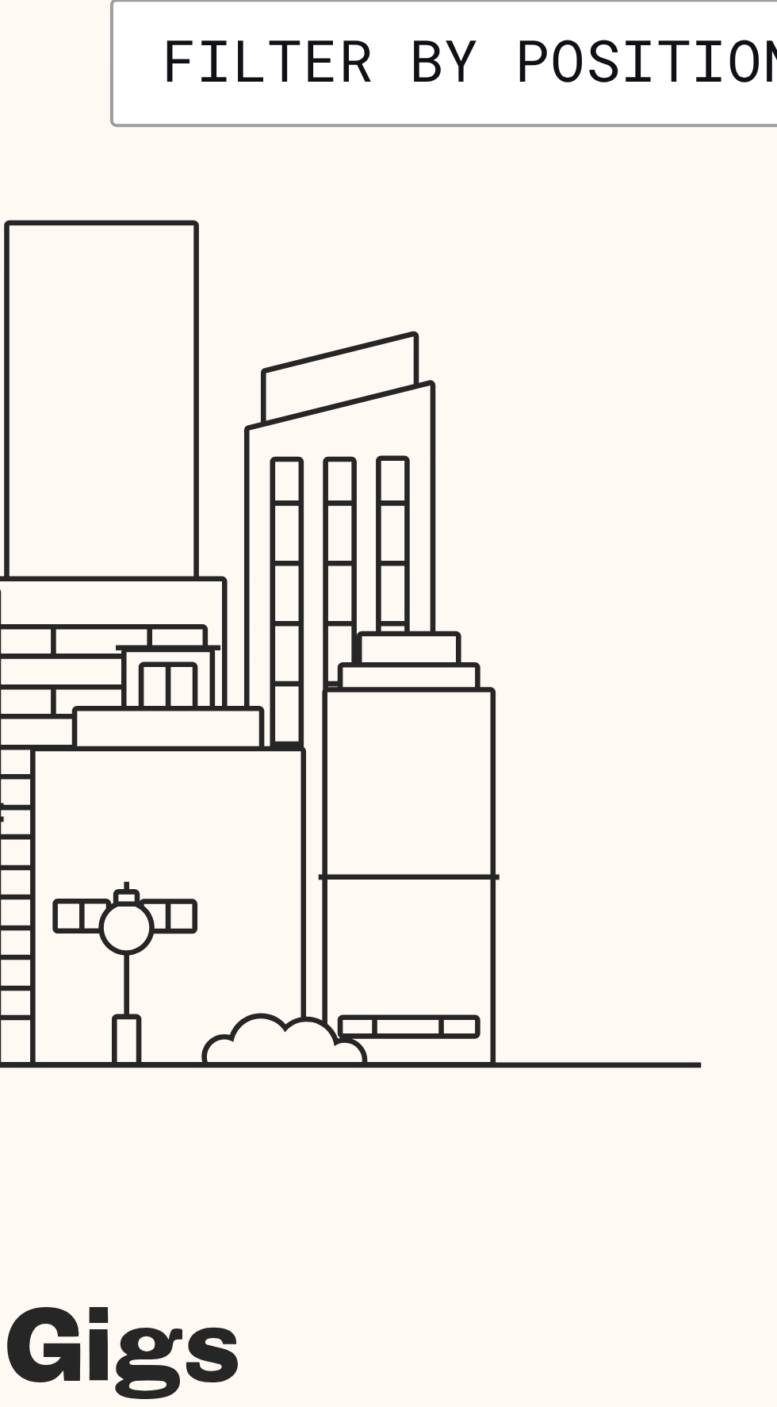
click at [672, 406] on button "Filter by position" at bounding box center [660, 397] width 201 height 32
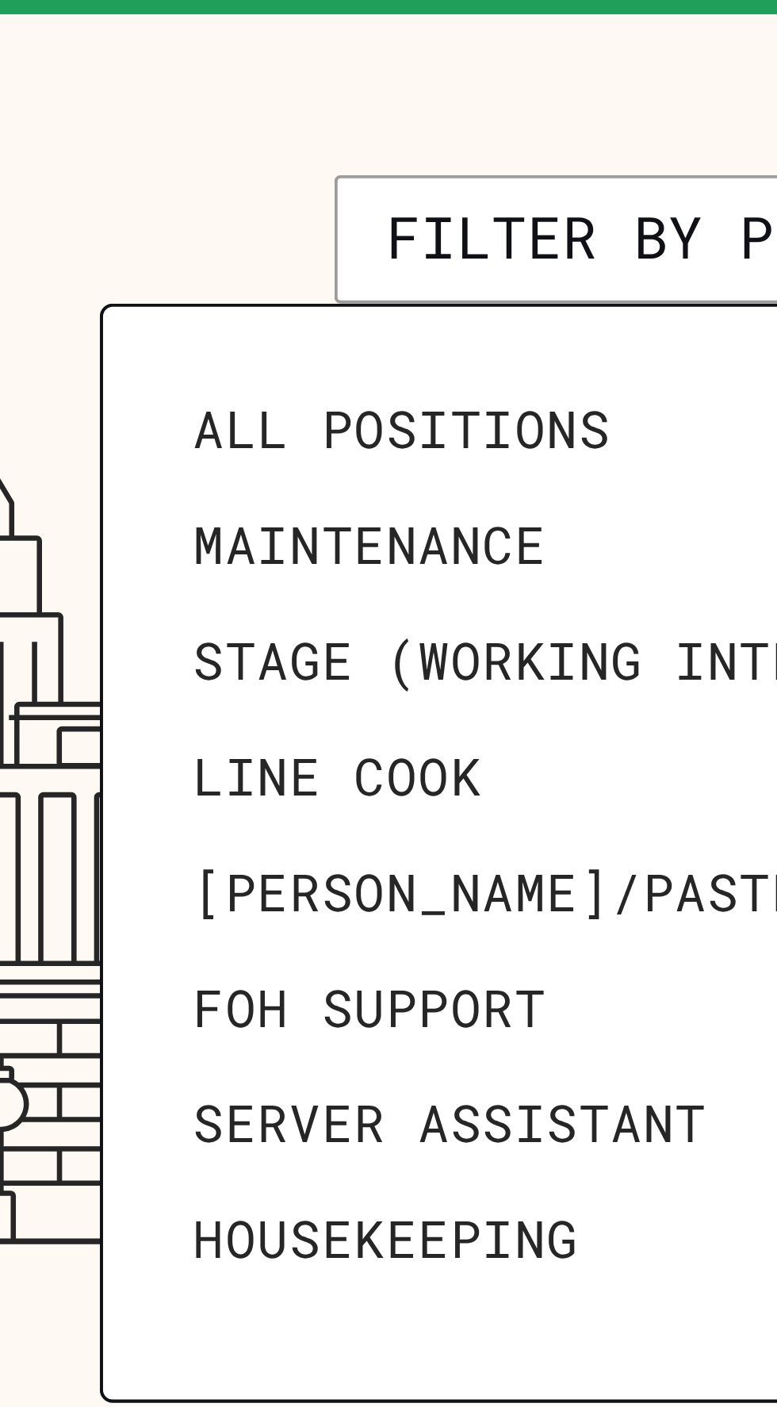
click at [589, 635] on span "Housekeeping" at bounding box center [572, 643] width 95 height 16
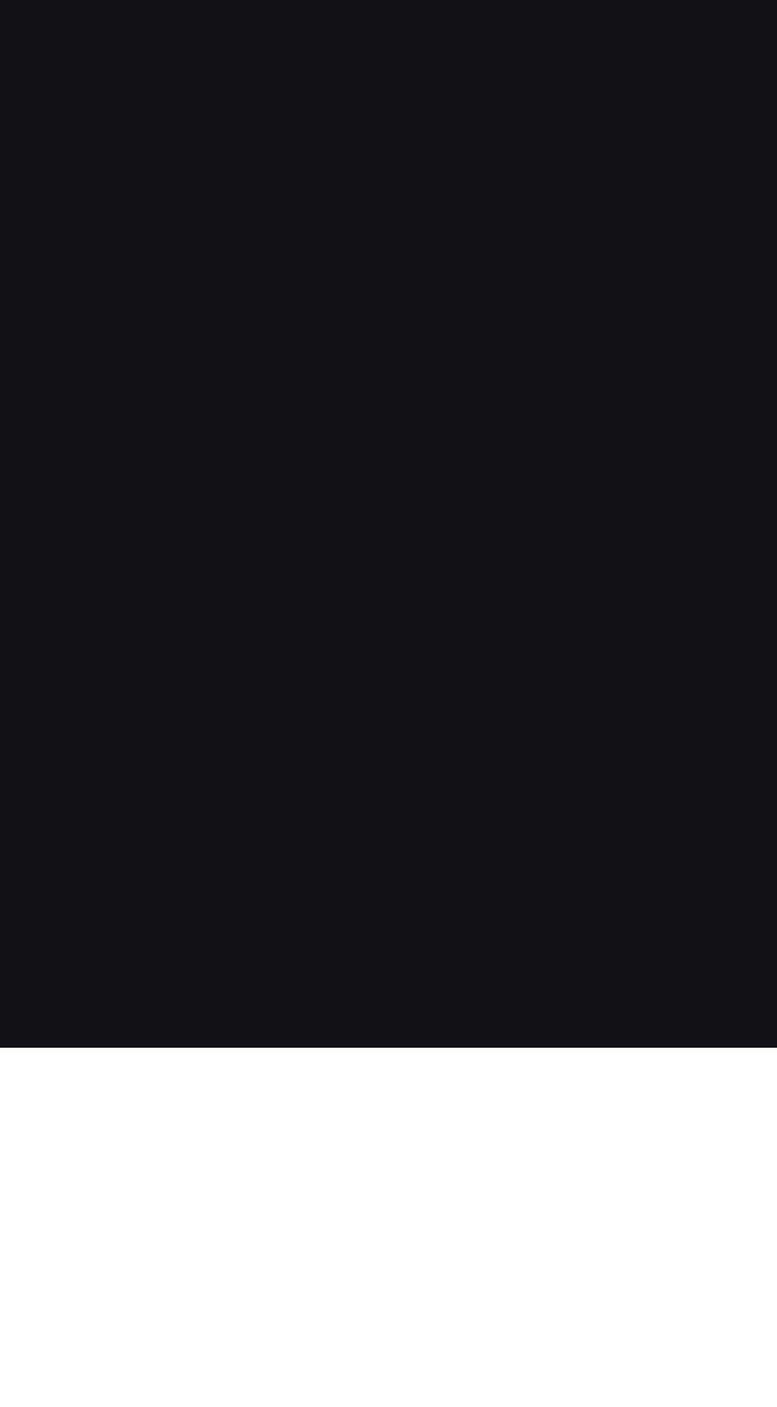
scroll to position [1380, 0]
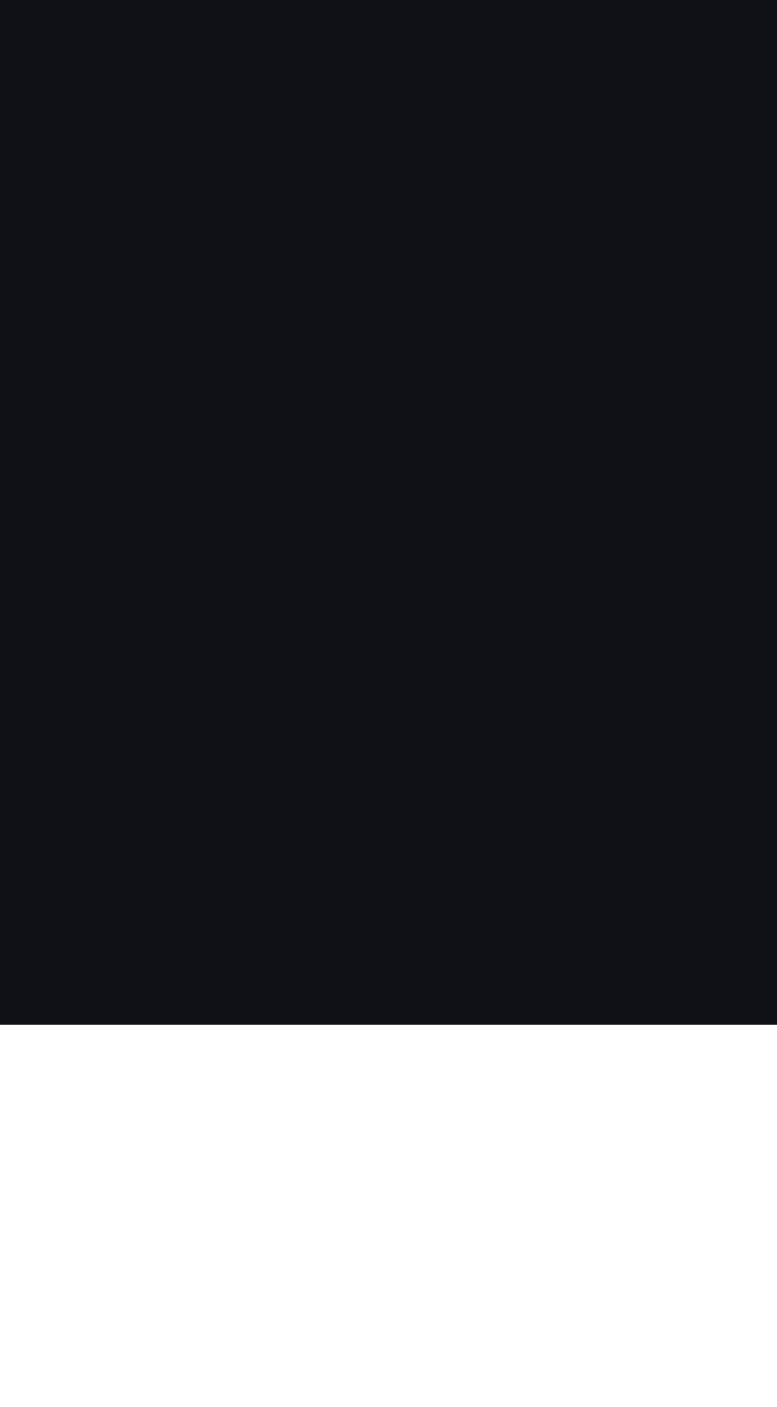
click at [707, 1406] on icon "Link to Facebook" at bounding box center [701, 1422] width 28 height 28
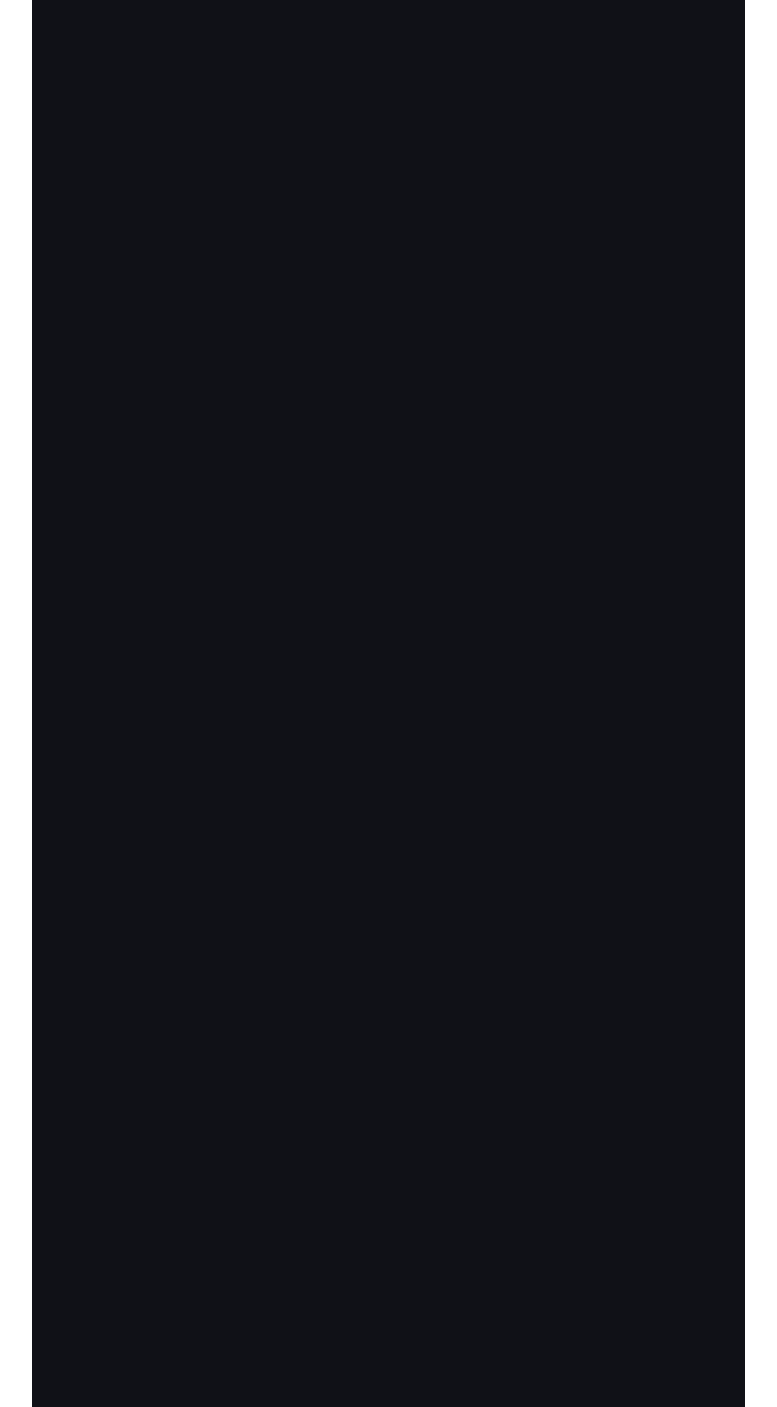
scroll to position [1436, 0]
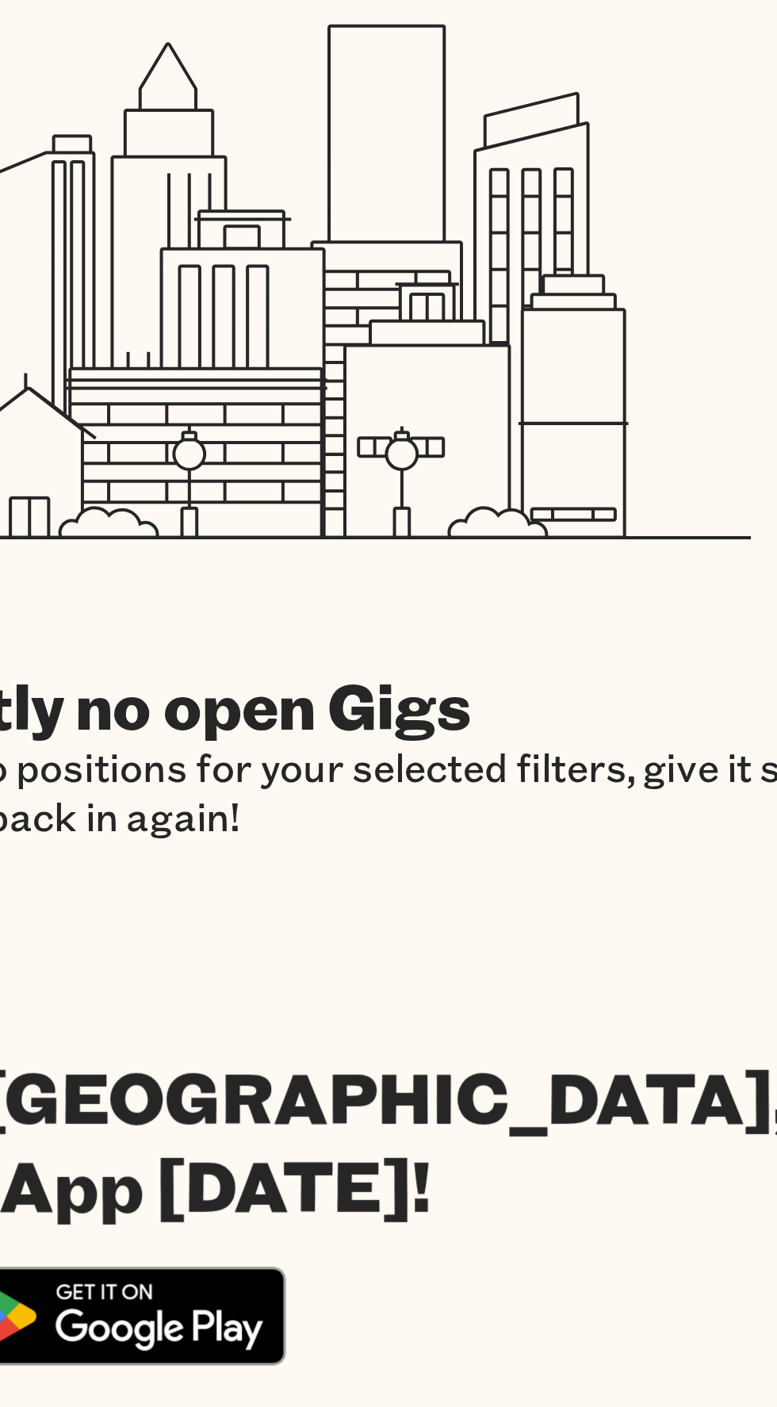
scroll to position [32, 0]
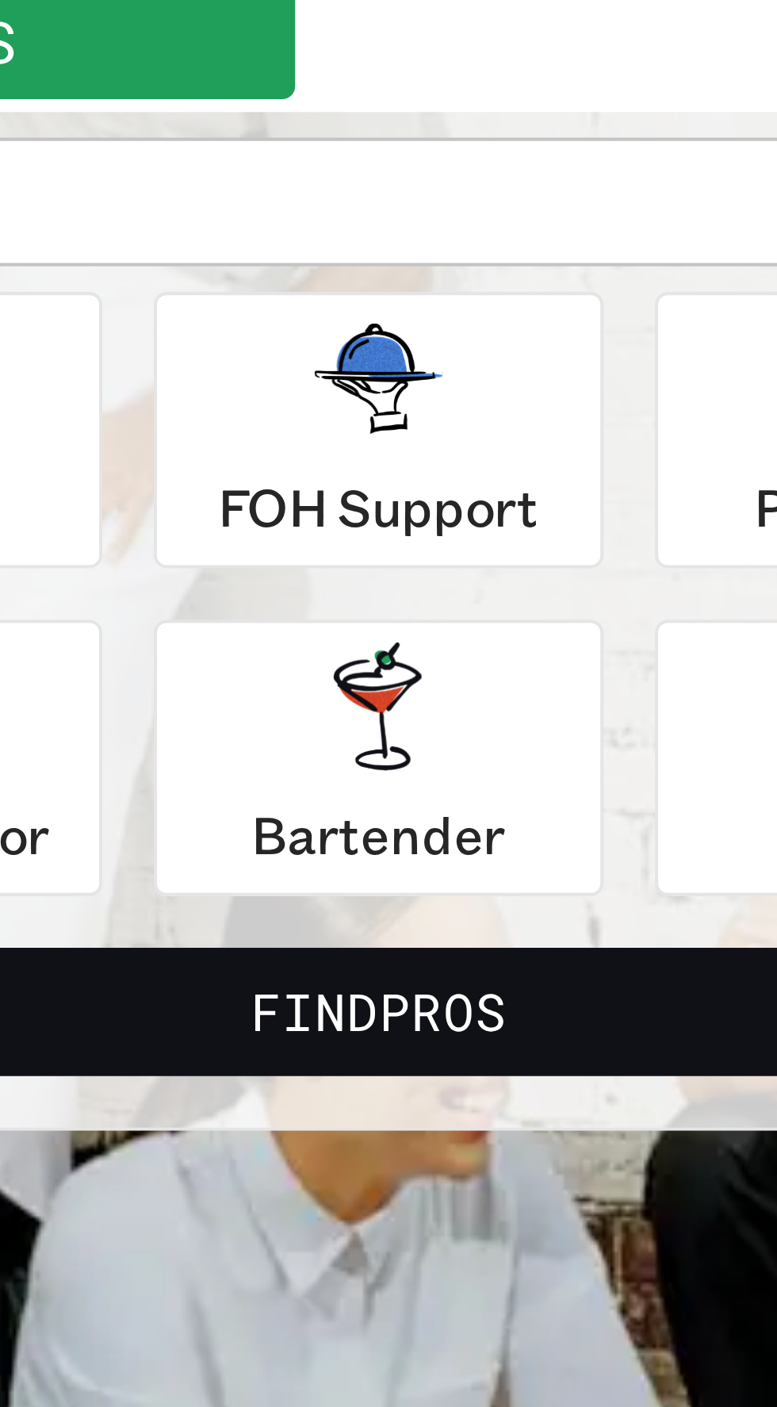
click at [366, 521] on section "**********" at bounding box center [388, 293] width 777 height 506
click at [390, 435] on button "Find Pros" at bounding box center [388, 437] width 607 height 32
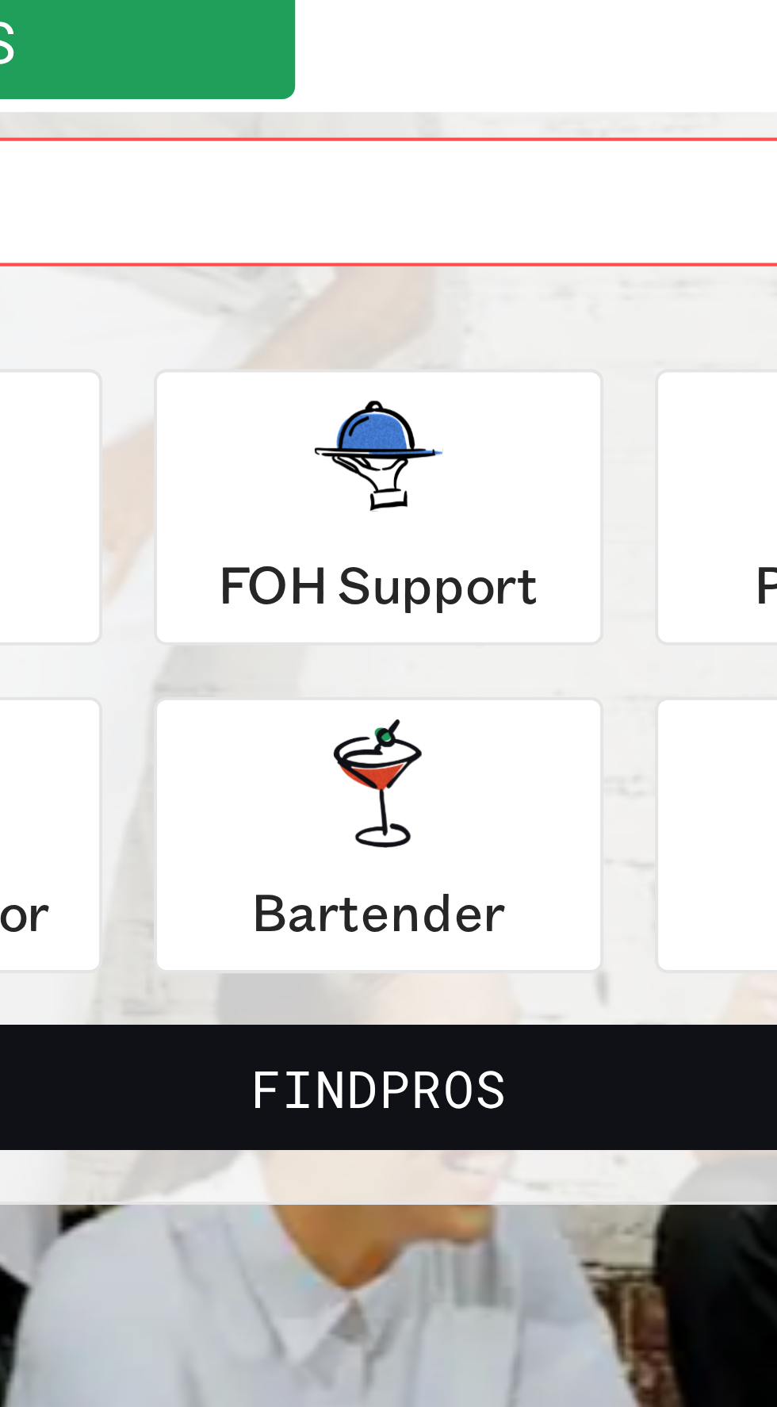
click at [399, 453] on button "Find Pros" at bounding box center [388, 456] width 607 height 32
click at [401, 457] on button "Find Pros" at bounding box center [388, 456] width 607 height 32
click at [420, 444] on button "Find Pros" at bounding box center [388, 456] width 607 height 32
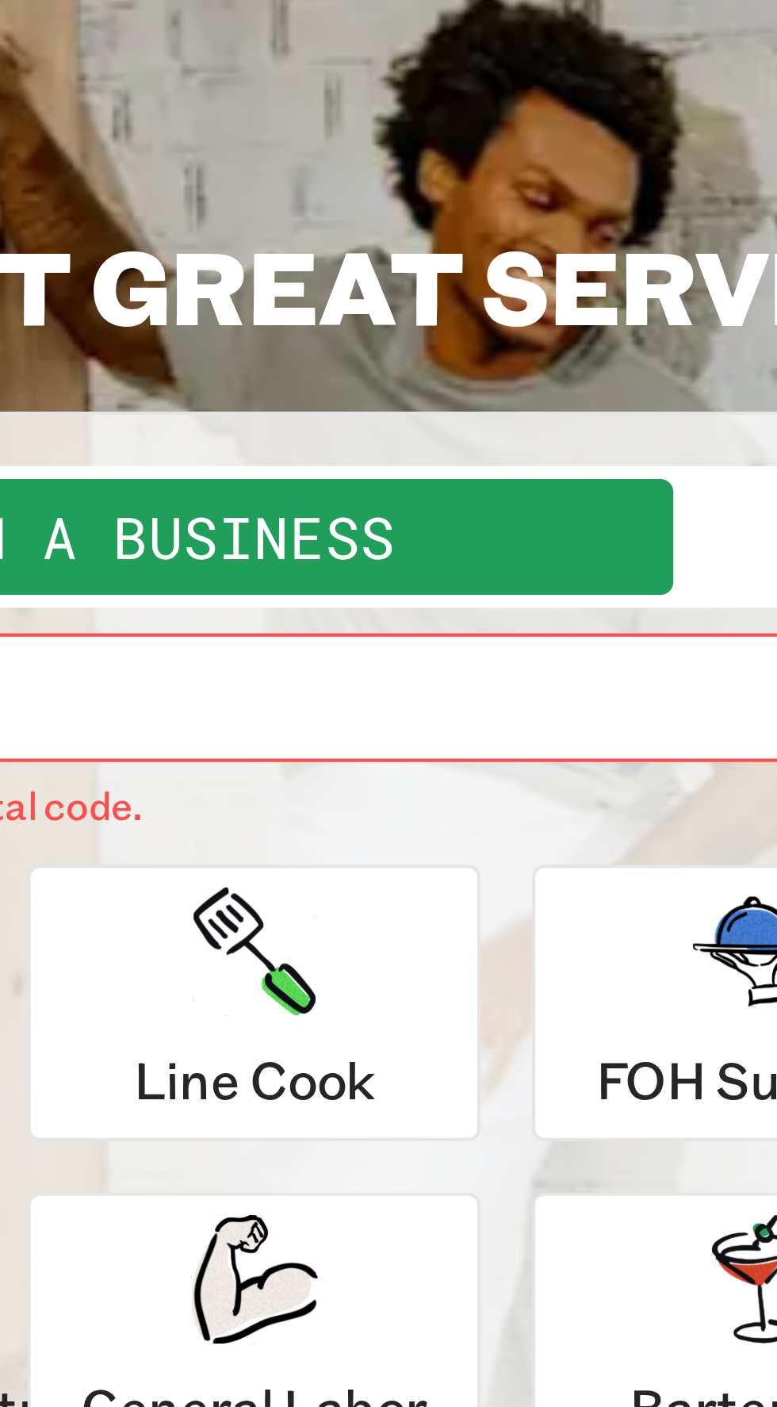
click at [293, 316] on div "Line Cook" at bounding box center [264, 312] width 59 height 57
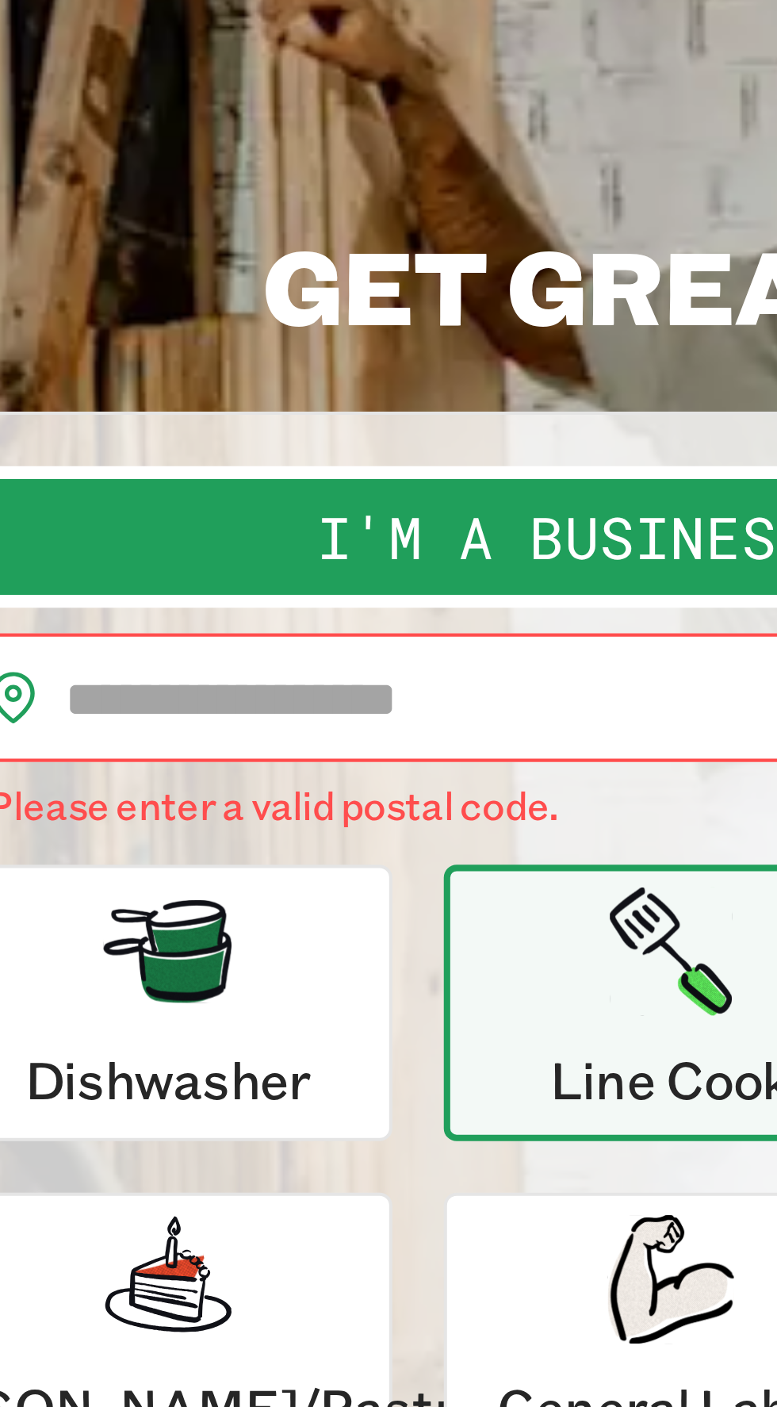
click at [255, 239] on input "text" at bounding box center [403, 237] width 577 height 32
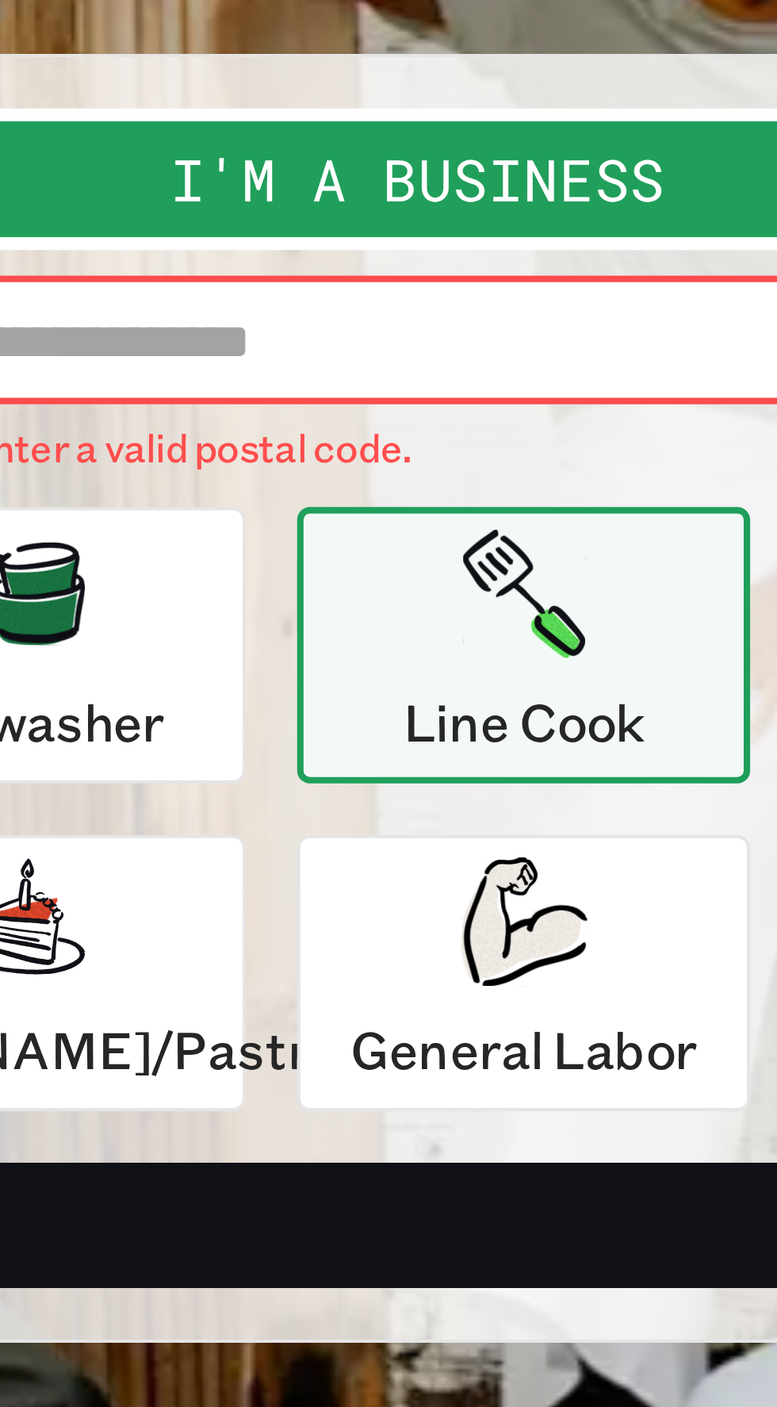
type input "*****"
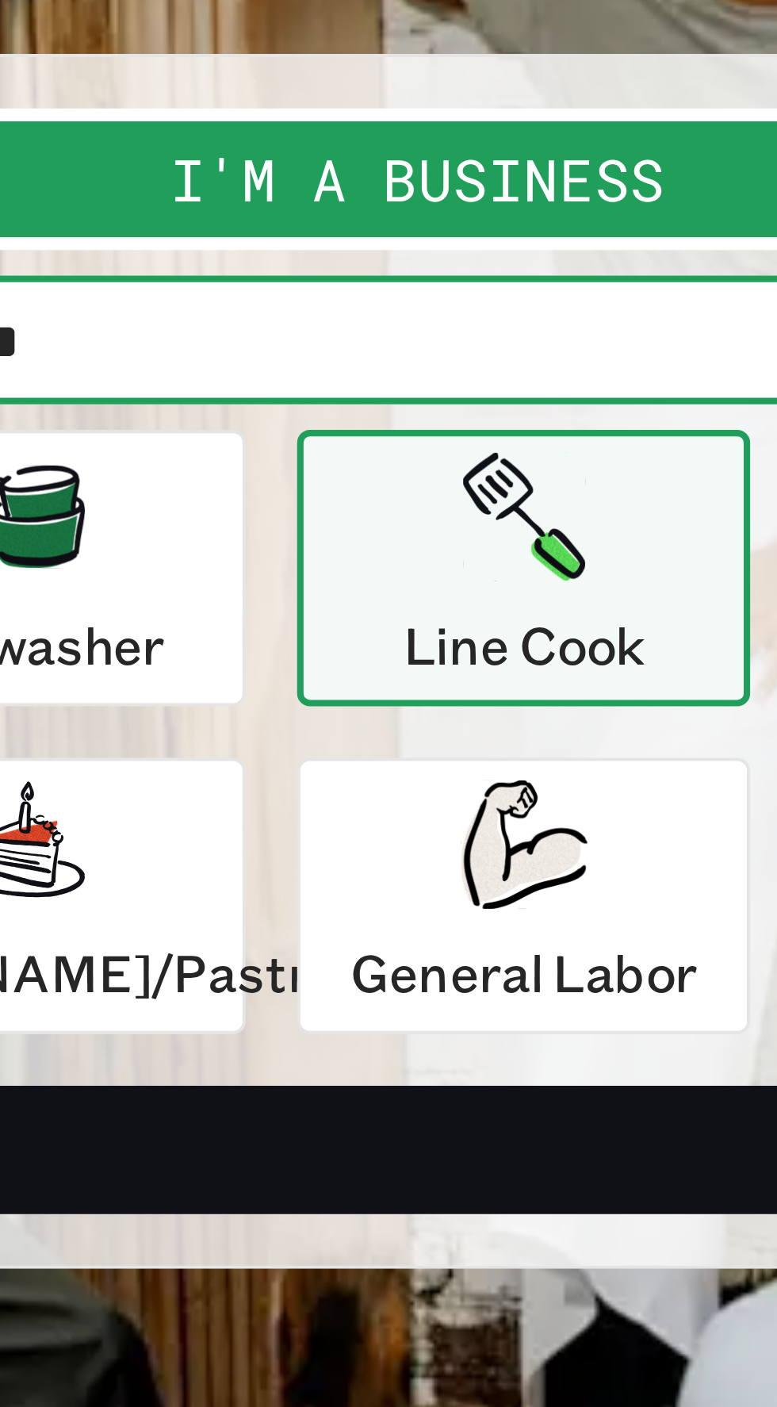
click at [263, 307] on p "Line Cook" at bounding box center [264, 312] width 59 height 19
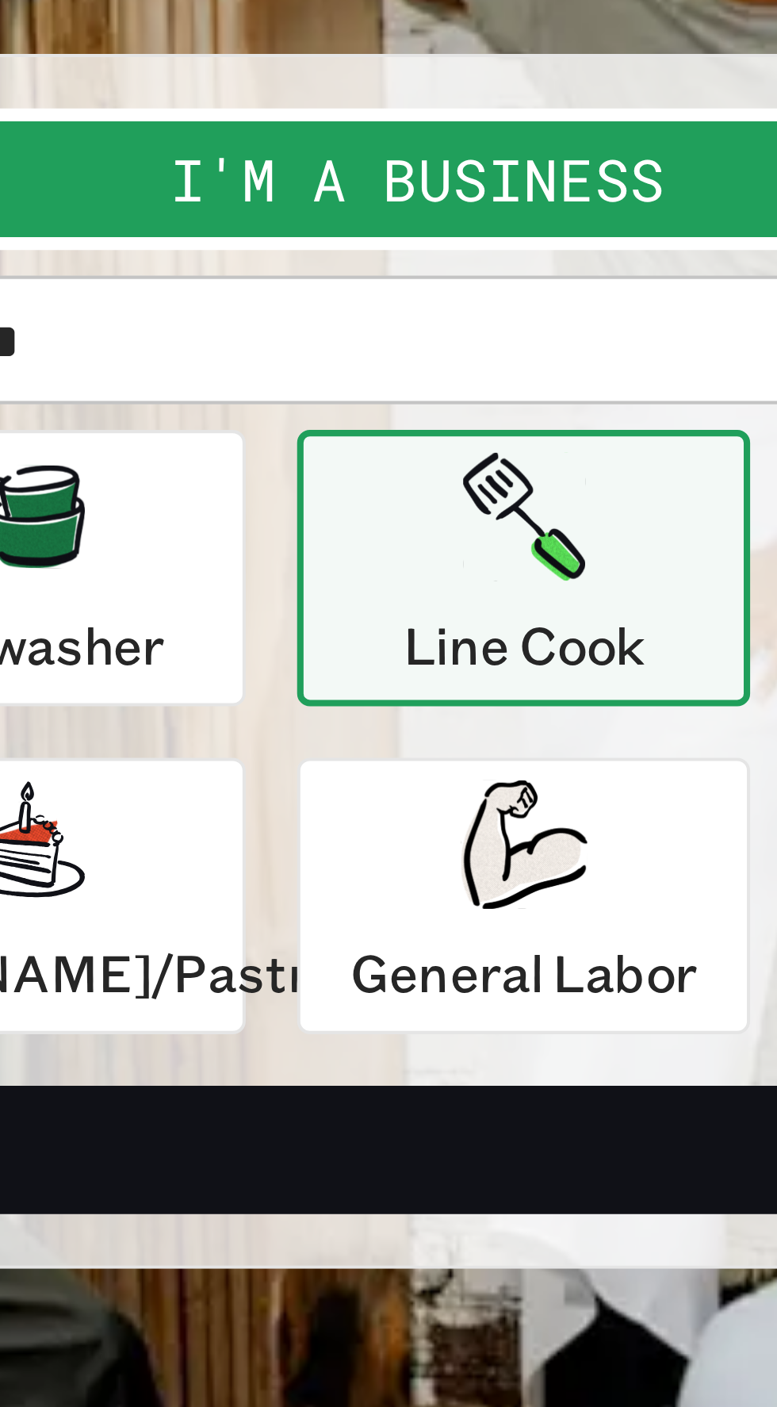
click at [259, 378] on div "General Labor" at bounding box center [265, 374] width 86 height 57
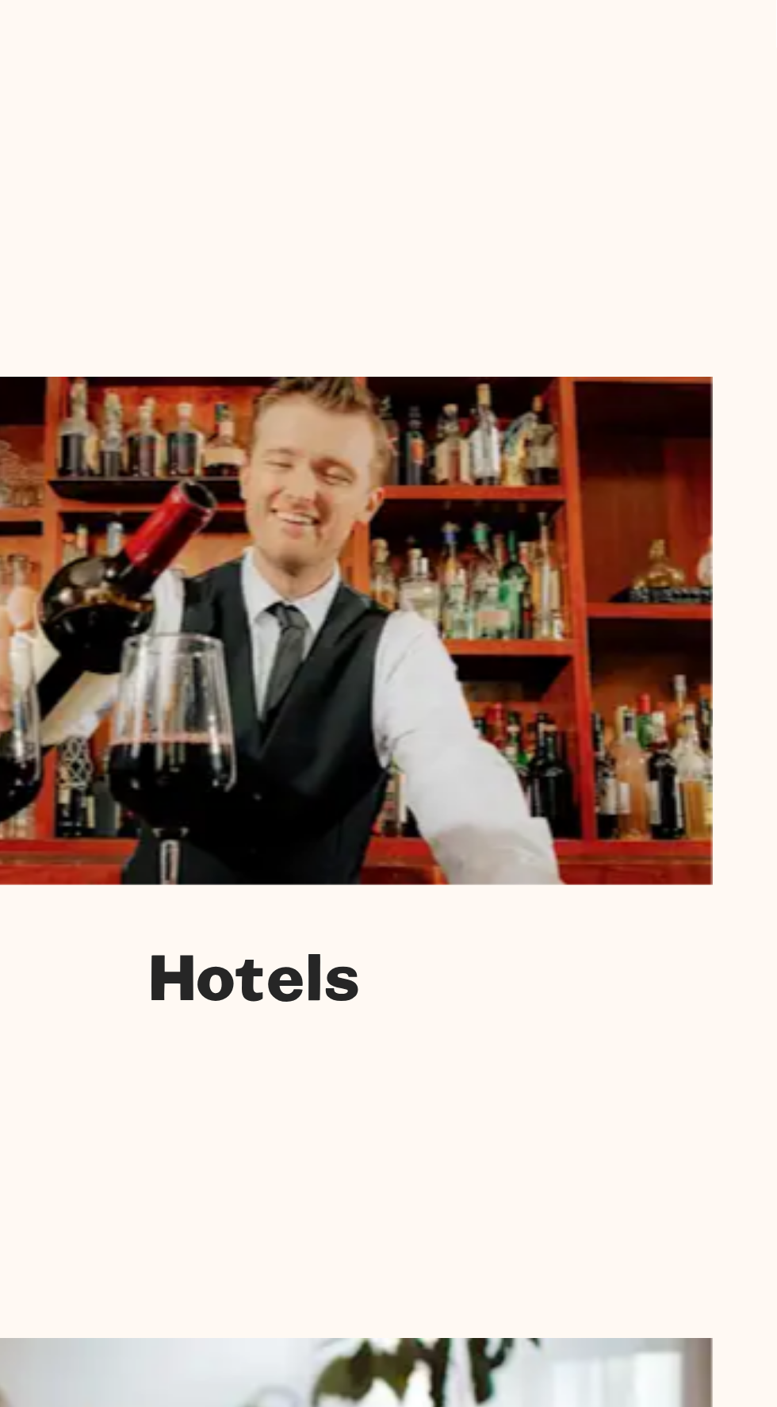
click at [702, 1213] on img at bounding box center [649, 1187] width 223 height 125
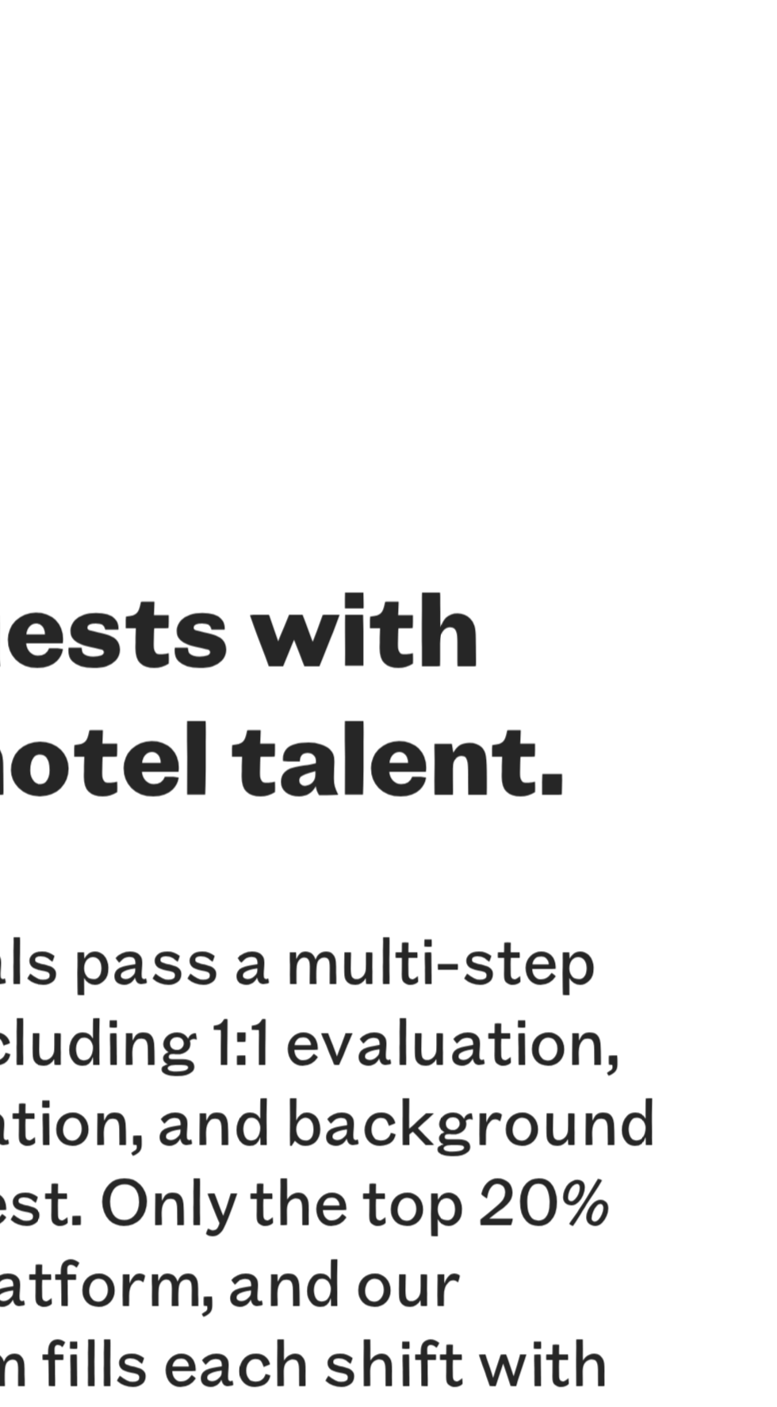
click at [672, 1320] on p "Qwick professionals pass a multi-step vetting process including 1:1 evaluation,…" at bounding box center [604, 1368] width 316 height 218
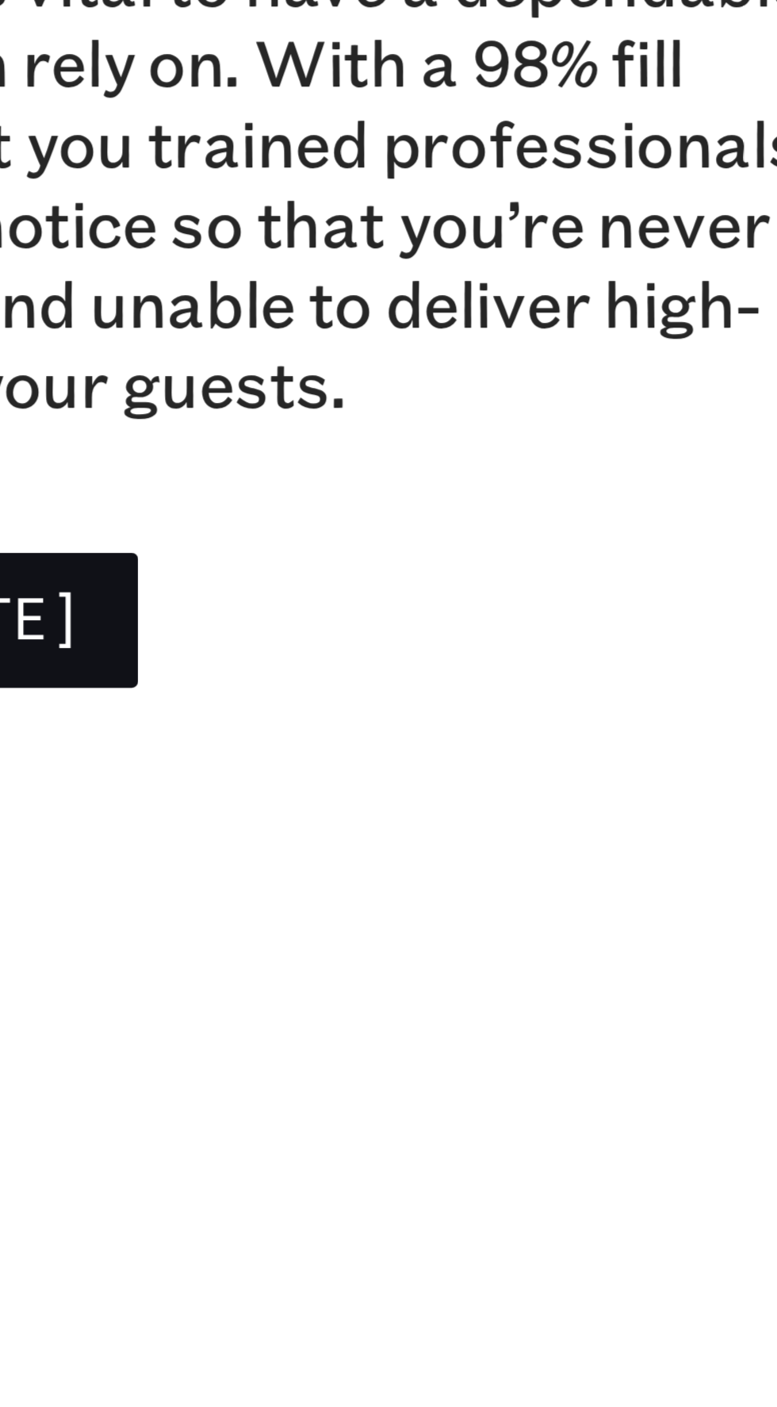
scroll to position [1094, 0]
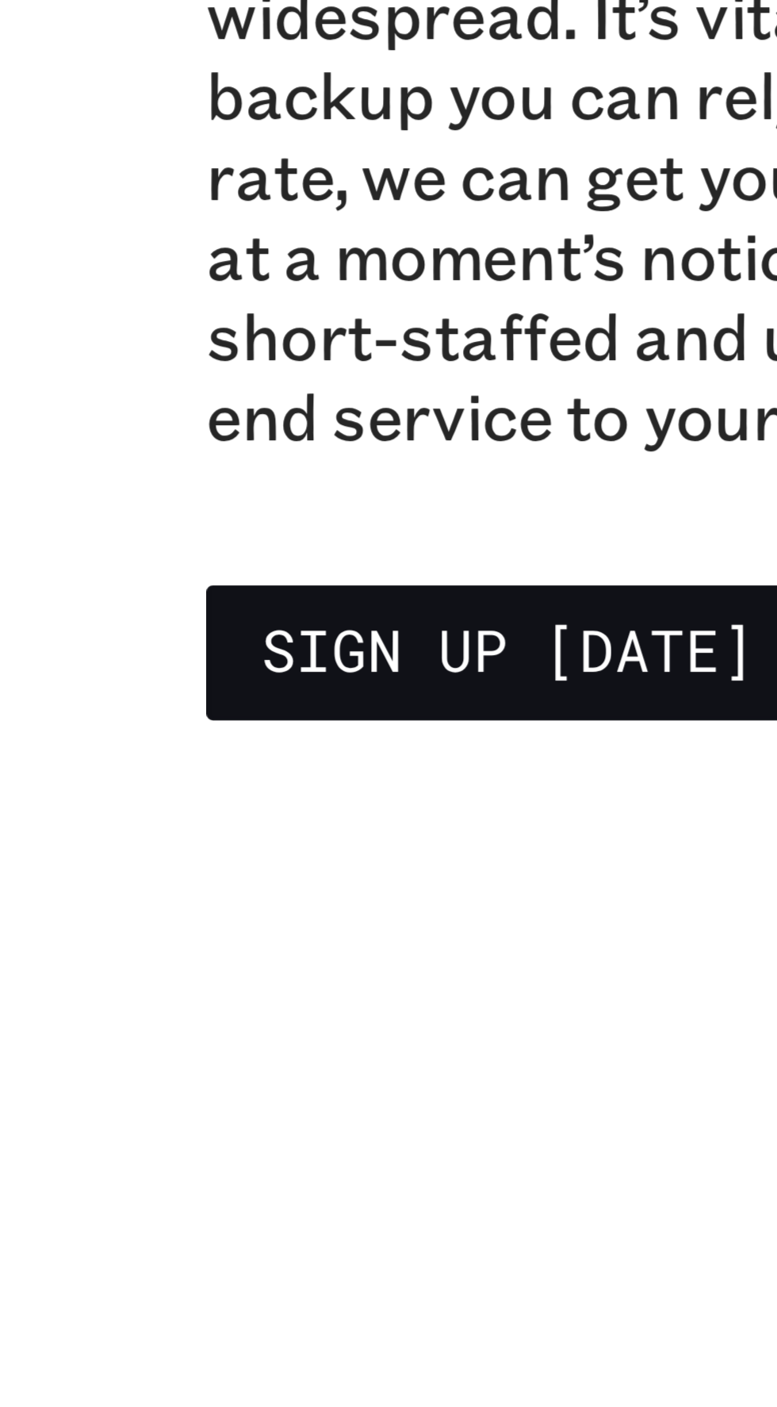
click at [537, 1304] on link "Sign up [DATE]" at bounding box center [520, 1305] width 149 height 33
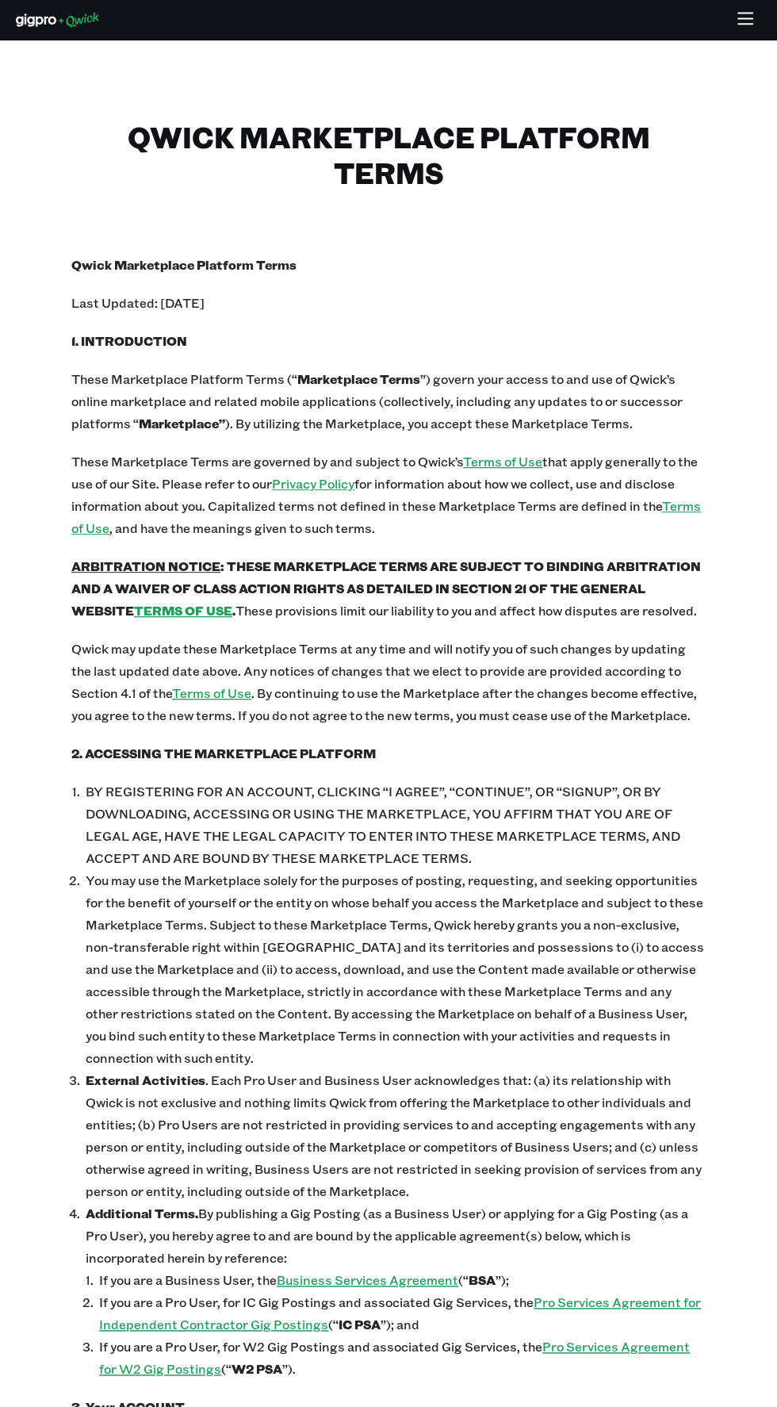
click at [745, 20] on icon "button" at bounding box center [746, 20] width 18 height 18
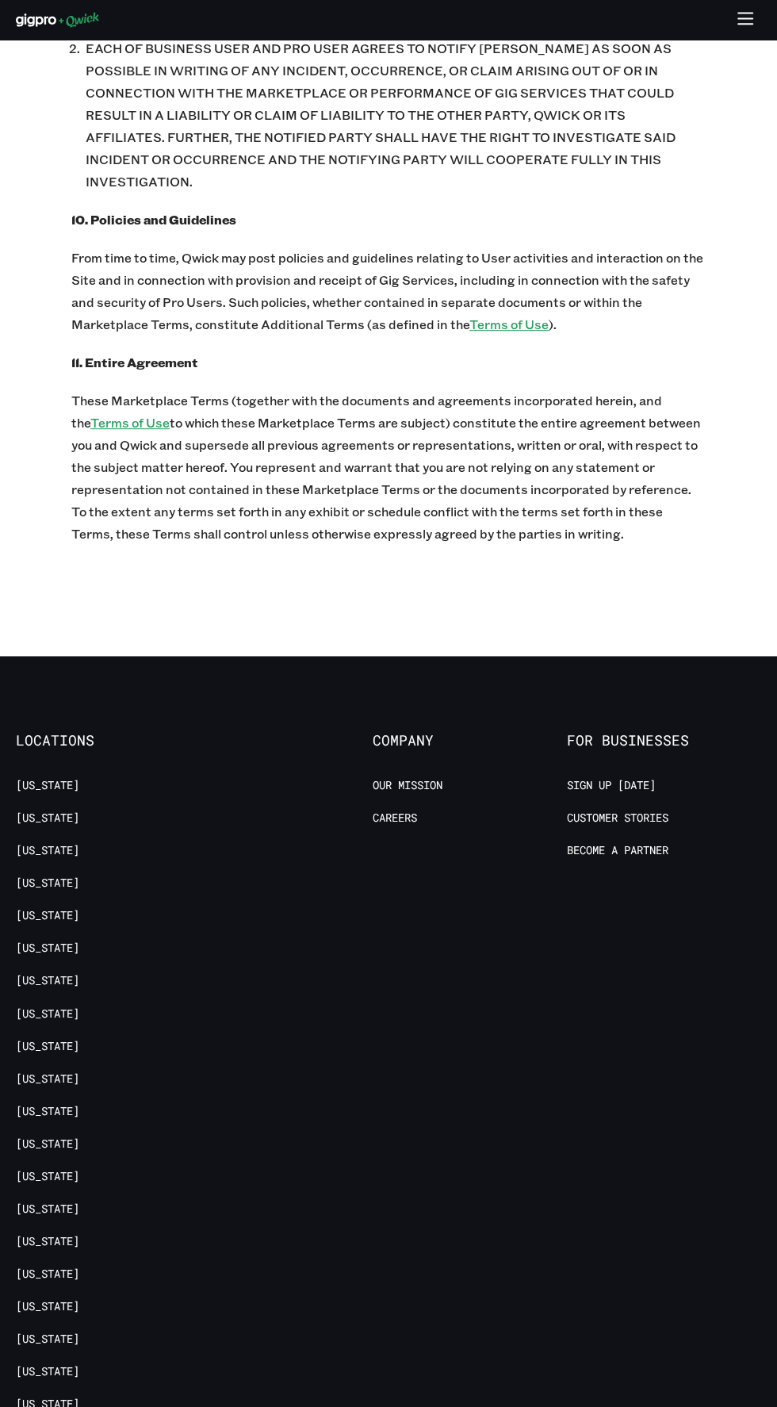
scroll to position [6610, 0]
click at [262, 447] on p "These Marketplace Terms (together with the documents and agreements incorporate…" at bounding box center [388, 465] width 634 height 155
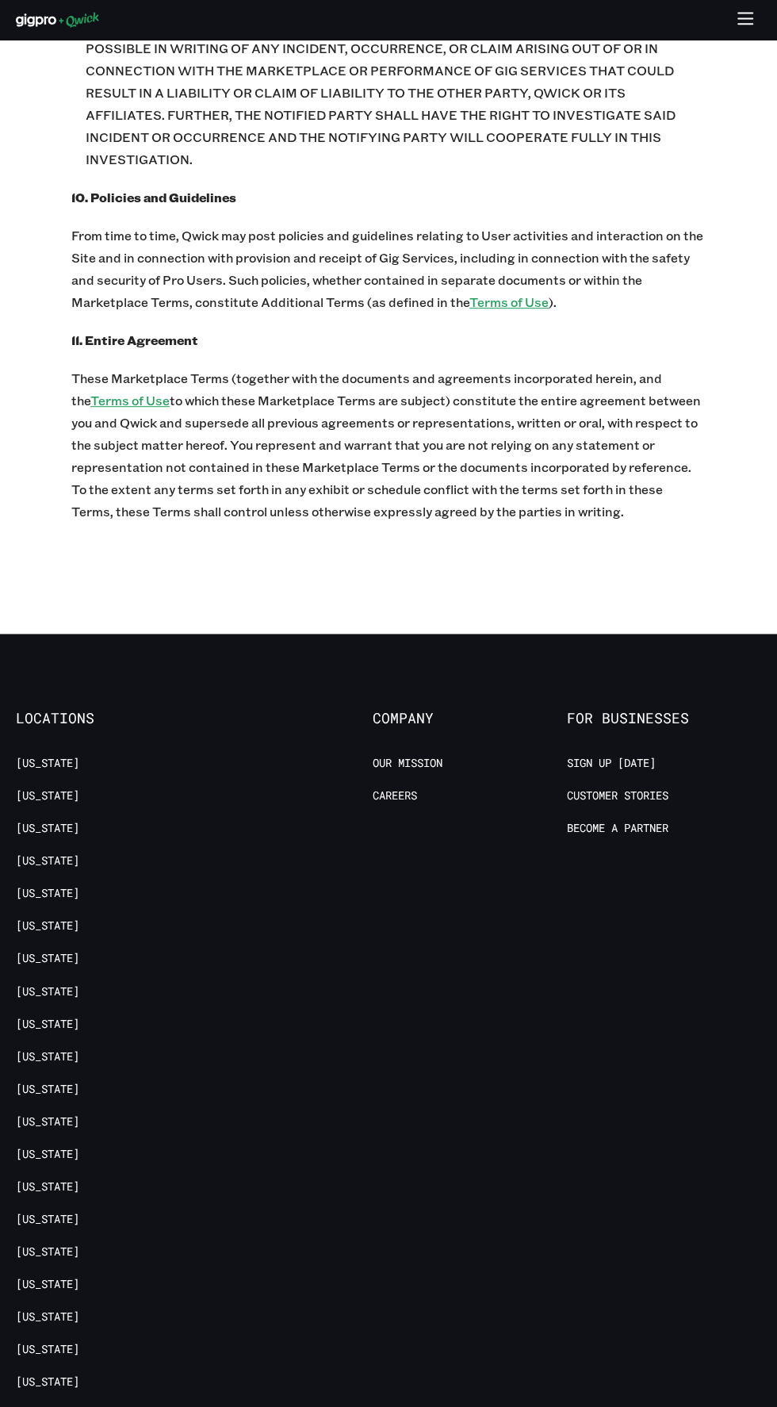
scroll to position [6641, 0]
